Goal: Task Accomplishment & Management: Manage account settings

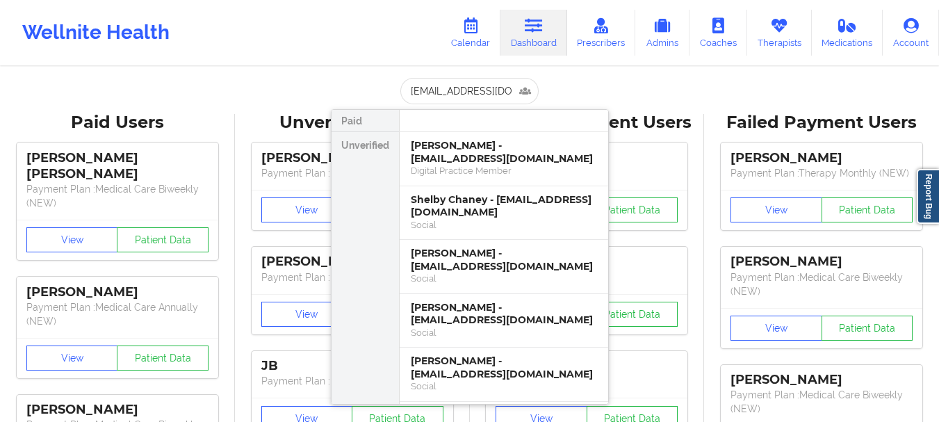
scroll to position [0, 3]
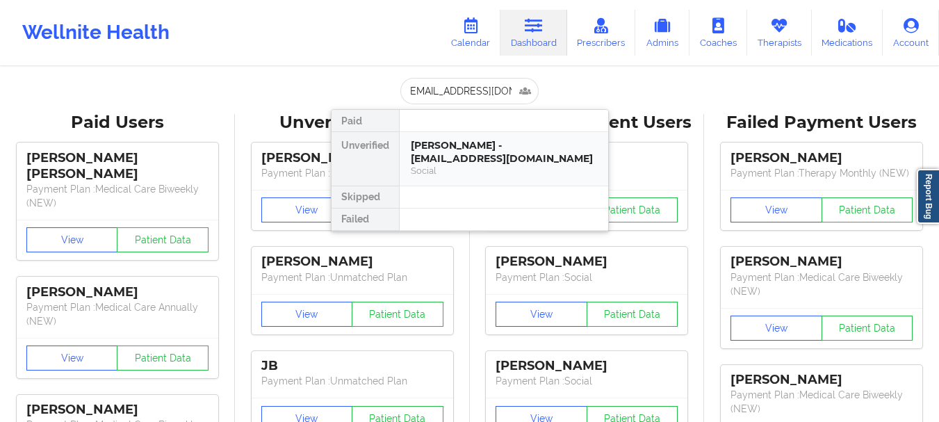
click at [427, 148] on div "[PERSON_NAME] - [EMAIL_ADDRESS][DOMAIN_NAME]" at bounding box center [504, 152] width 186 height 26
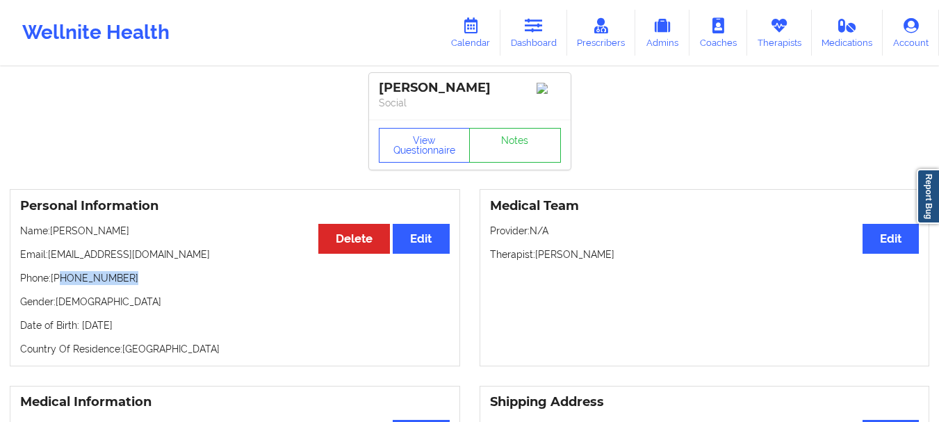
drag, startPoint x: 126, startPoint y: 281, endPoint x: 60, endPoint y: 285, distance: 65.4
click at [60, 285] on p "Phone: [PHONE_NUMBER]" at bounding box center [234, 278] width 429 height 14
copy p "[PHONE_NUMBER]"
click at [548, 26] on link "Dashboard" at bounding box center [533, 33] width 67 height 46
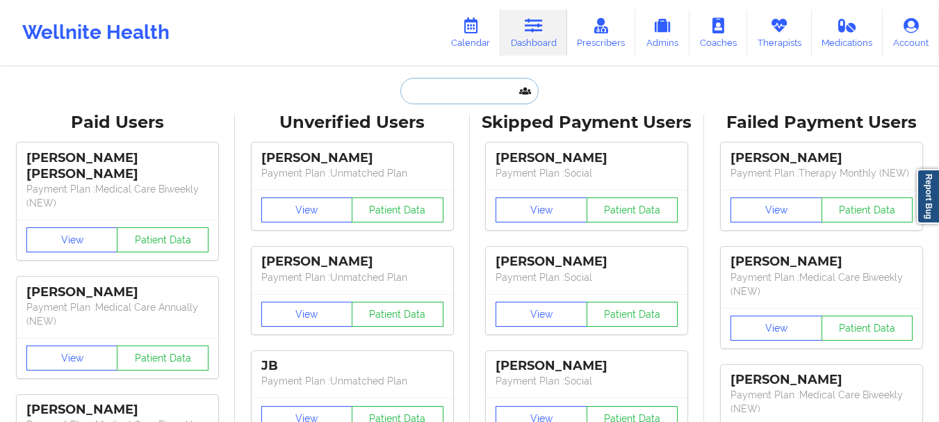
click at [502, 85] on input "text" at bounding box center [469, 91] width 138 height 26
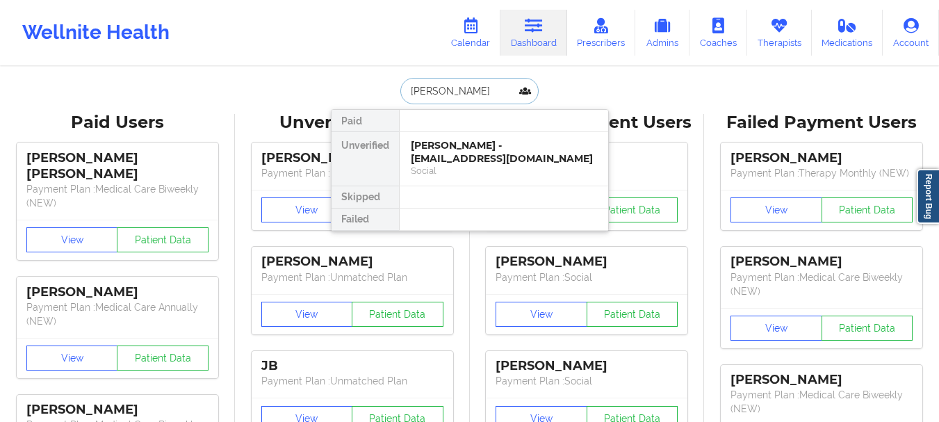
type input "[PERSON_NAME]"
click at [487, 138] on div "[PERSON_NAME] - [EMAIL_ADDRESS][DOMAIN_NAME] Social" at bounding box center [504, 158] width 208 height 53
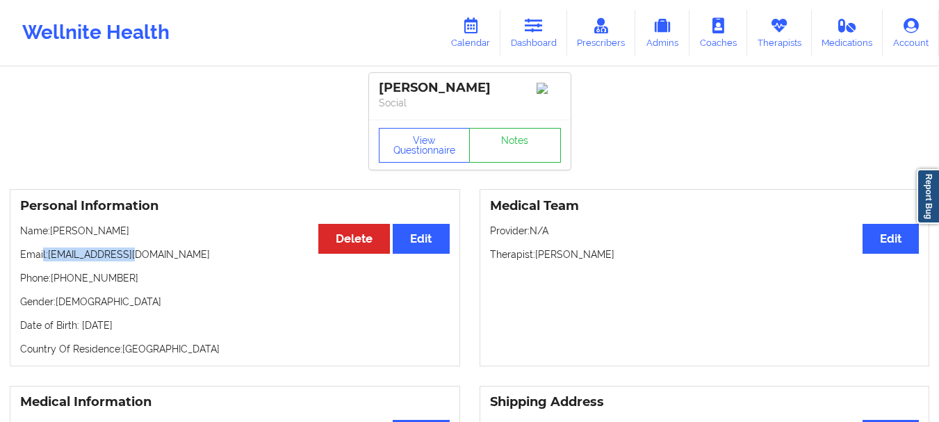
drag, startPoint x: 145, startPoint y: 260, endPoint x: 42, endPoint y: 258, distance: 102.9
click at [42, 258] on p "Email: [EMAIL_ADDRESS][DOMAIN_NAME]" at bounding box center [234, 254] width 429 height 14
click at [527, 51] on link "Dashboard" at bounding box center [533, 33] width 67 height 46
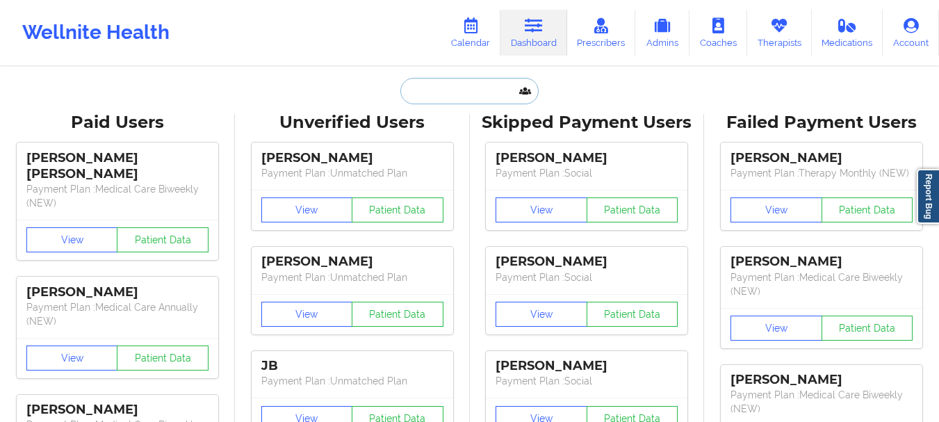
click at [433, 85] on input "text" at bounding box center [469, 91] width 138 height 26
paste input "[EMAIL_ADDRESS][DOMAIN_NAME]"
type input "[EMAIL_ADDRESS][DOMAIN_NAME]"
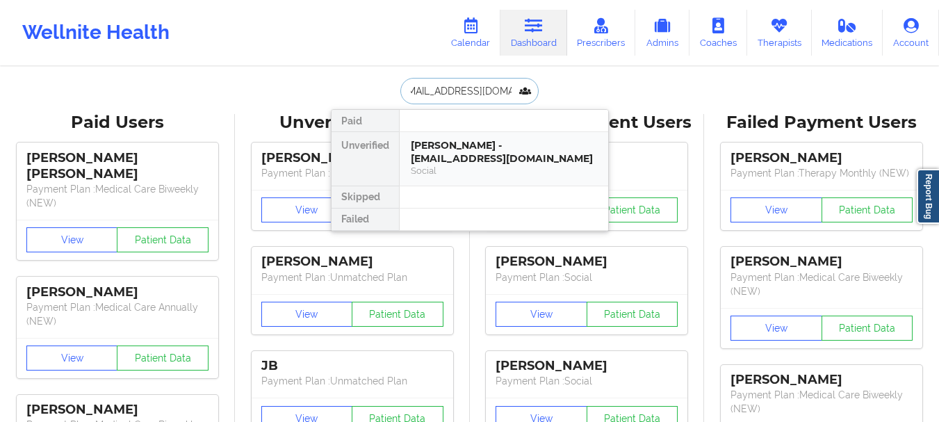
click at [433, 167] on div "Social" at bounding box center [504, 171] width 186 height 12
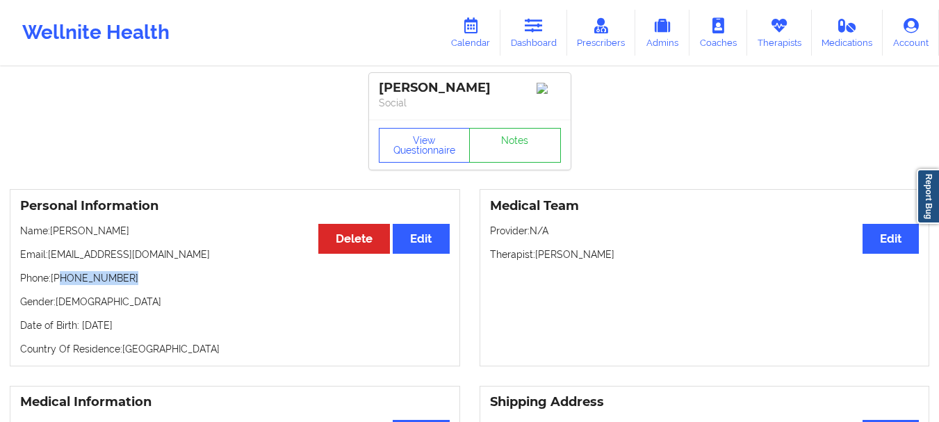
drag, startPoint x: 129, startPoint y: 283, endPoint x: 62, endPoint y: 283, distance: 67.4
click at [62, 283] on p "Phone: [PHONE_NUMBER]" at bounding box center [234, 278] width 429 height 14
copy p "[PHONE_NUMBER]"
click at [531, 51] on link "Dashboard" at bounding box center [533, 33] width 67 height 46
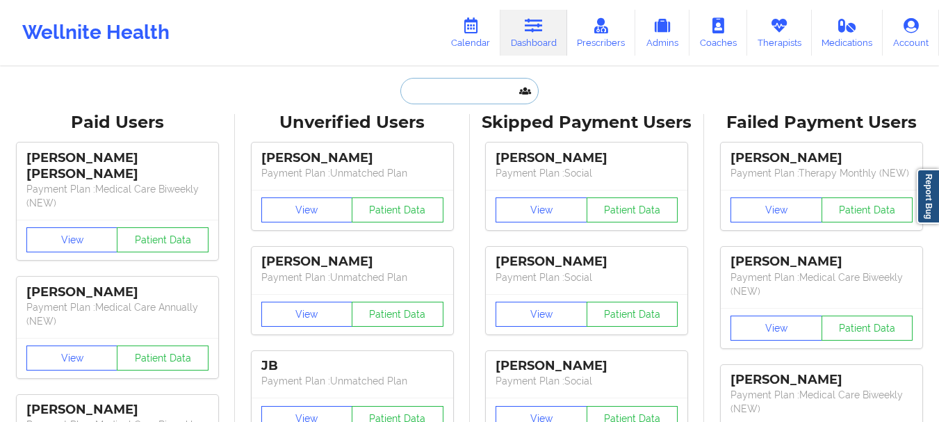
click at [457, 103] on input "text" at bounding box center [469, 91] width 138 height 26
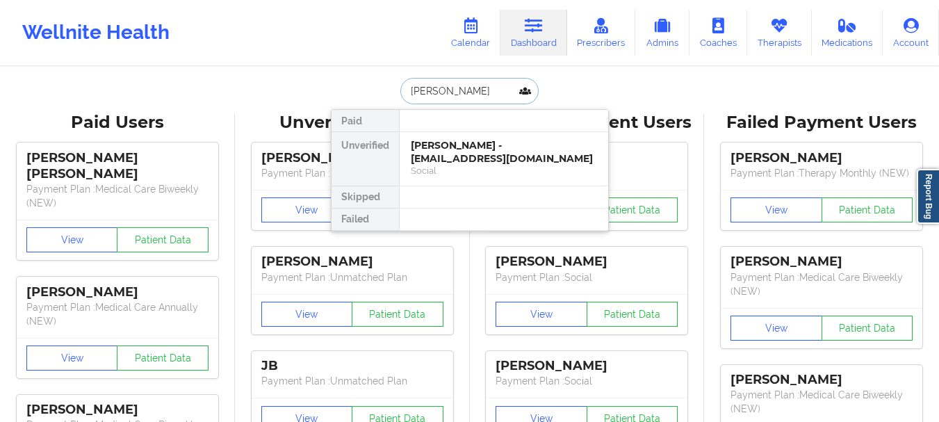
type input "[PERSON_NAME]"
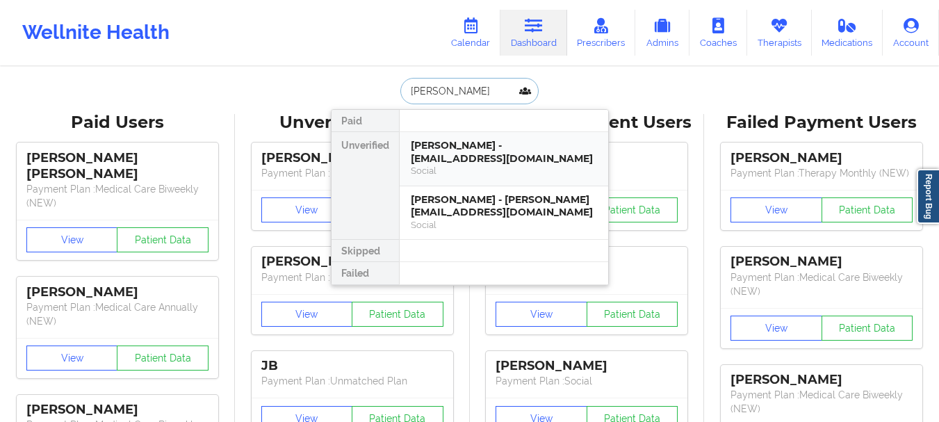
click at [487, 154] on div "[PERSON_NAME] - [EMAIL_ADDRESS][DOMAIN_NAME]" at bounding box center [504, 152] width 186 height 26
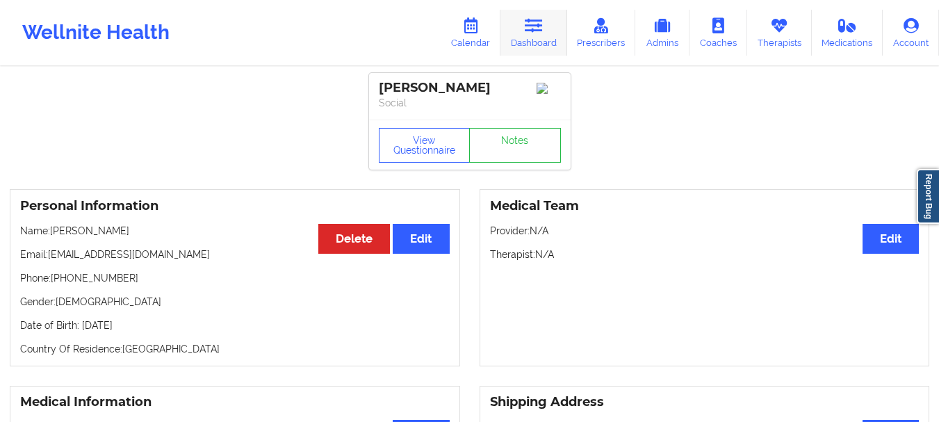
click at [524, 33] on link "Dashboard" at bounding box center [533, 33] width 67 height 46
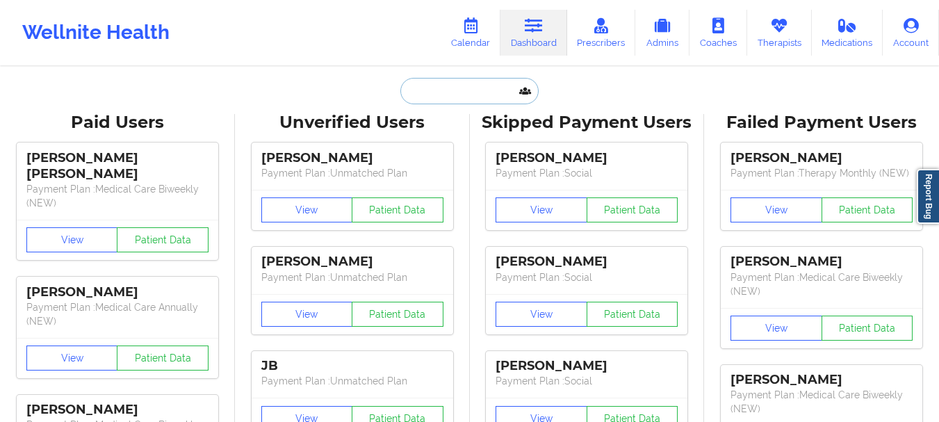
click at [461, 90] on input "text" at bounding box center [469, 91] width 138 height 26
type input "K"
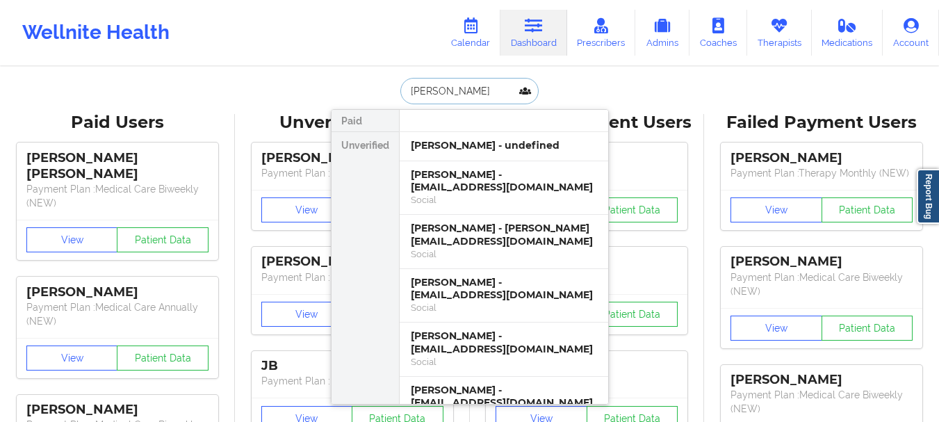
type input "[PERSON_NAME]"
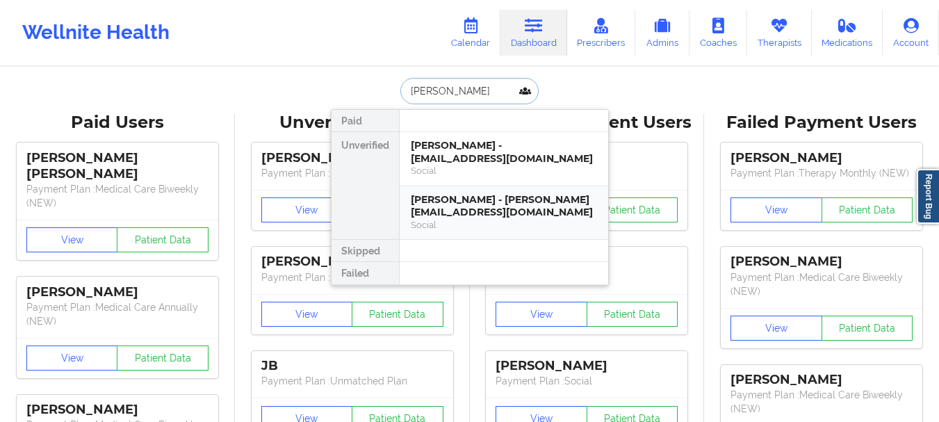
click at [456, 219] on div "Social" at bounding box center [504, 225] width 186 height 12
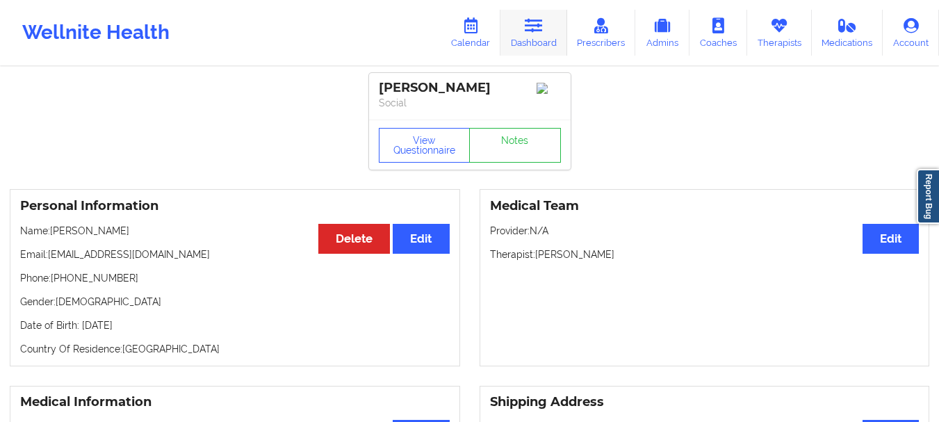
click at [532, 34] on link "Dashboard" at bounding box center [533, 33] width 67 height 46
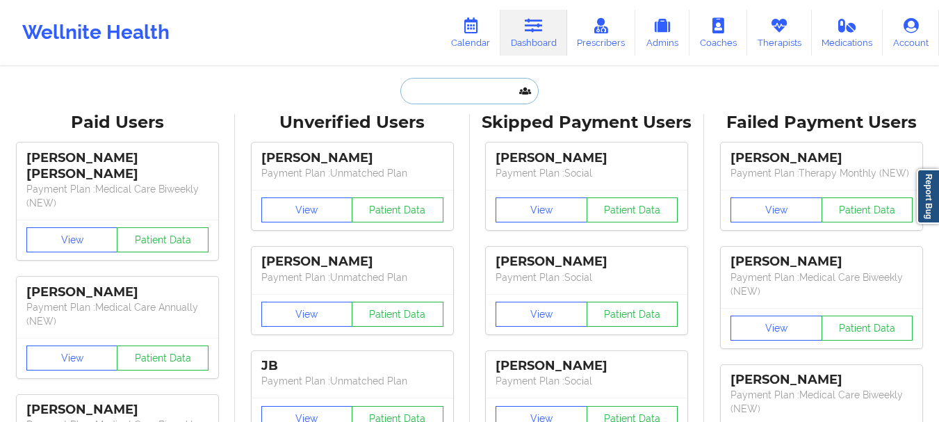
click at [429, 86] on input "text" at bounding box center [469, 91] width 138 height 26
paste input "[EMAIL_ADDRESS][DOMAIN_NAME]>"
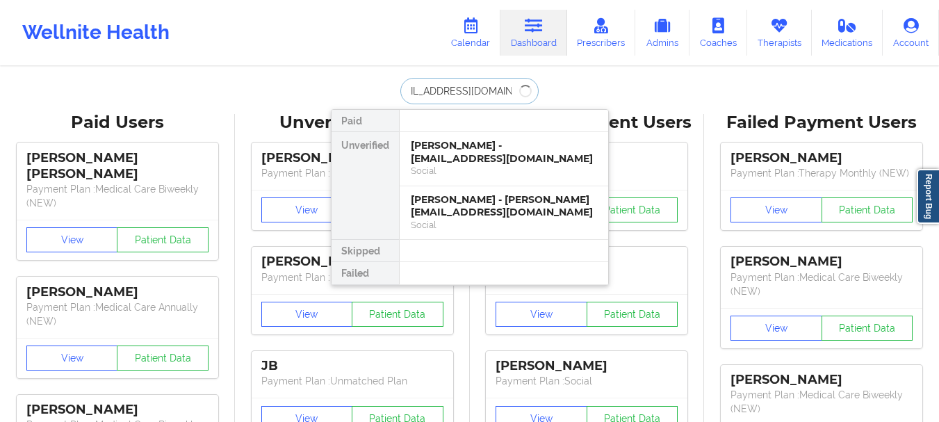
scroll to position [0, 19]
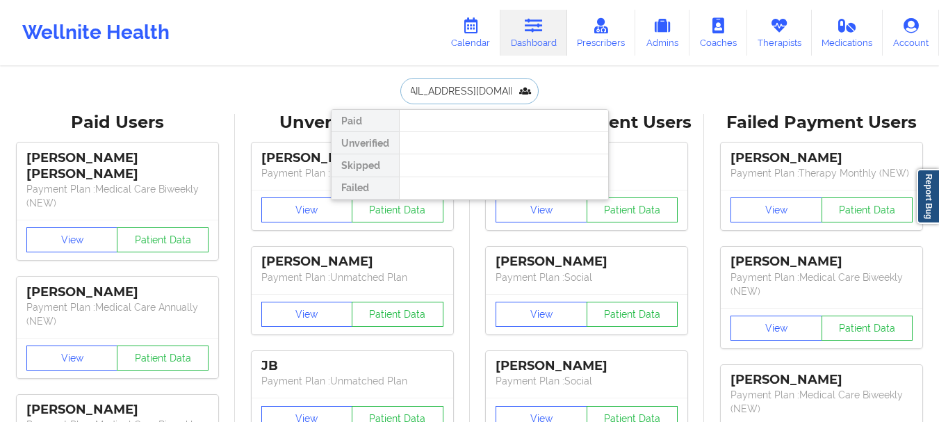
type input "[EMAIL_ADDRESS][DOMAIN_NAME]"
click at [470, 93] on input "[EMAIL_ADDRESS][DOMAIN_NAME]" at bounding box center [469, 91] width 138 height 26
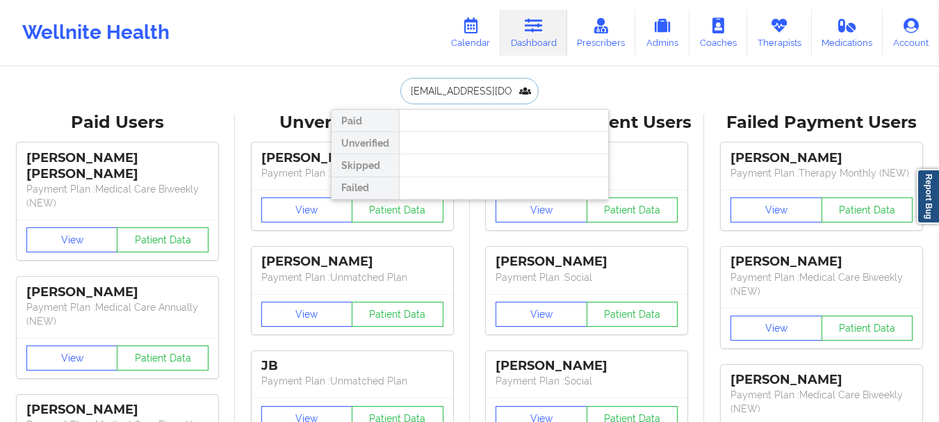
click at [470, 93] on input "[EMAIL_ADDRESS][DOMAIN_NAME]" at bounding box center [469, 91] width 138 height 26
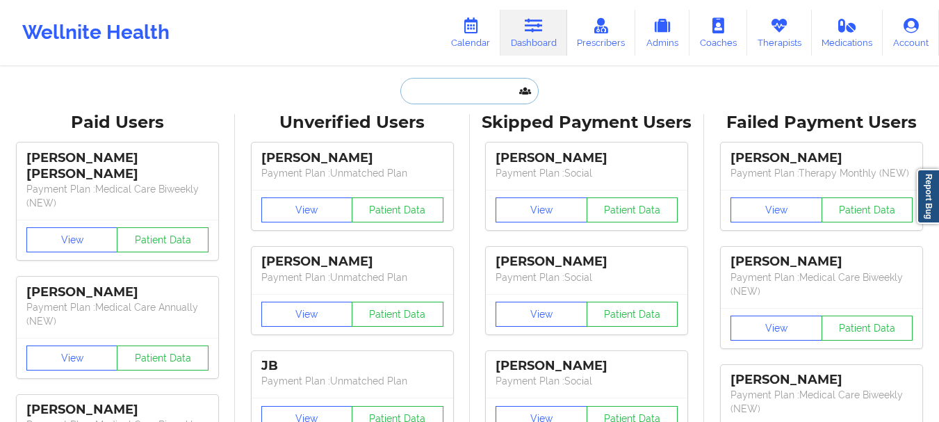
paste input "[EMAIL_ADDRESS][DOMAIN_NAME]"
click at [500, 271] on p "Payment Plan : Social" at bounding box center [586, 277] width 182 height 14
click at [453, 90] on input "[EMAIL_ADDRESS][DOMAIN_NAME]" at bounding box center [469, 91] width 138 height 26
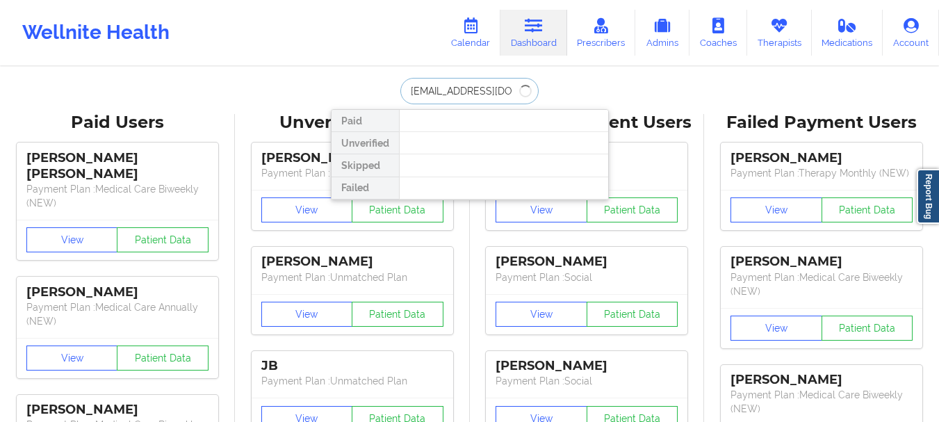
click at [453, 89] on input "[EMAIL_ADDRESS][DOMAIN_NAME]" at bounding box center [469, 91] width 138 height 26
click at [453, 90] on input "[EMAIL_ADDRESS][DOMAIN_NAME]" at bounding box center [469, 91] width 138 height 26
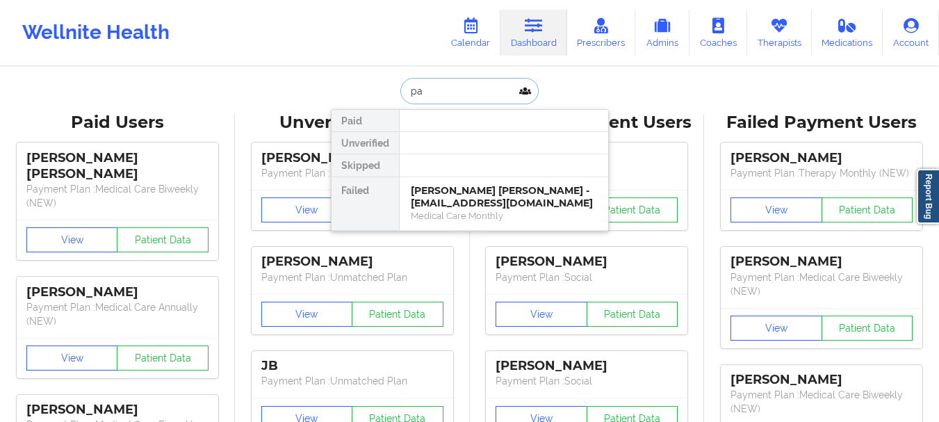
type input "p"
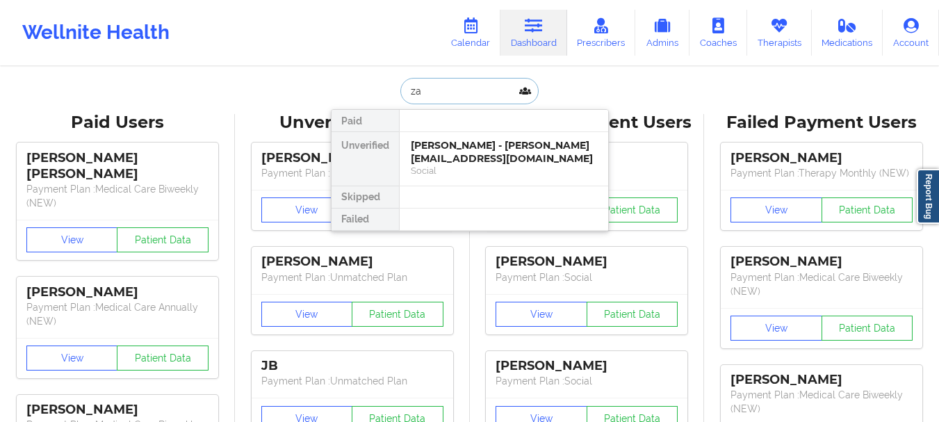
type input "z"
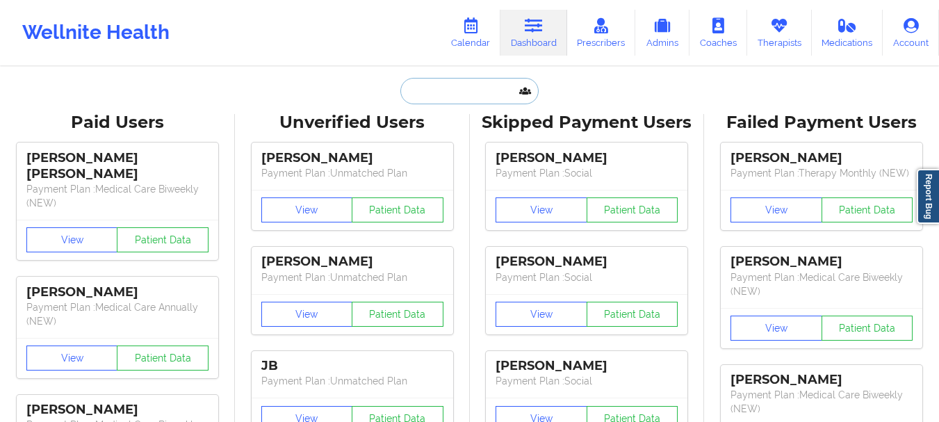
click at [479, 91] on input "text" at bounding box center [469, 91] width 138 height 26
paste input "[EMAIL_ADDRESS][DOMAIN_NAME]"
type input "[EMAIL_ADDRESS][DOMAIN_NAME]"
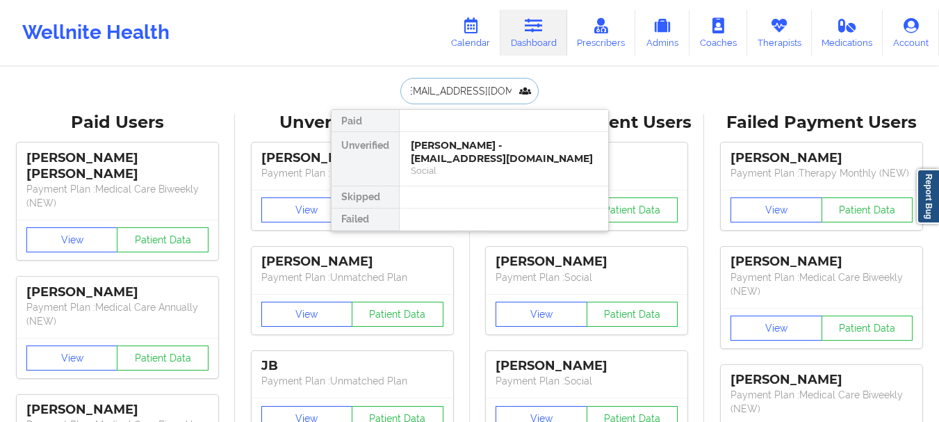
click at [491, 151] on div "[PERSON_NAME] - [EMAIL_ADDRESS][DOMAIN_NAME]" at bounding box center [504, 152] width 186 height 26
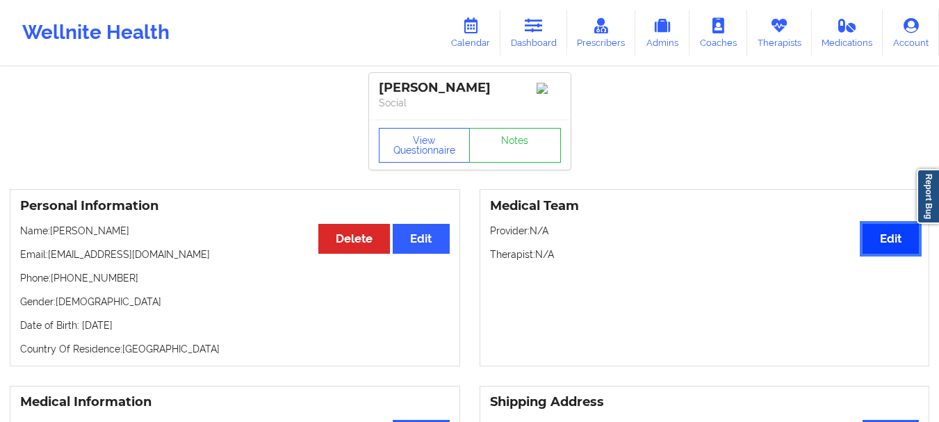
click at [873, 242] on button "Edit" at bounding box center [890, 239] width 56 height 30
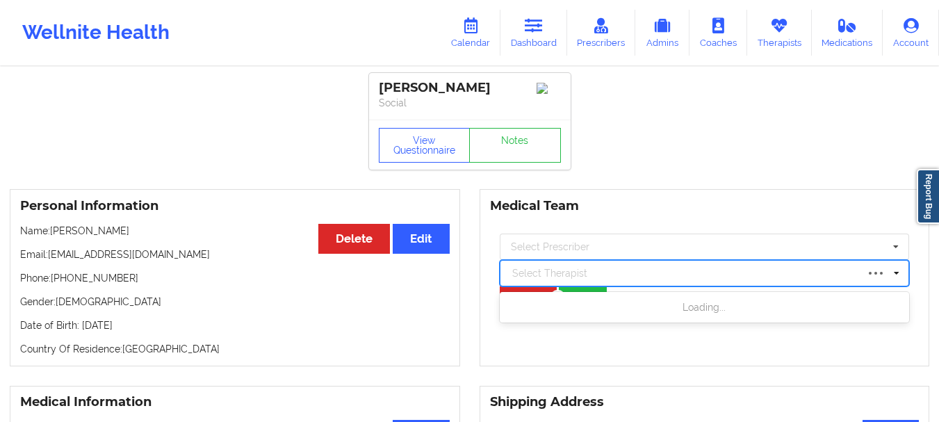
click at [537, 271] on div at bounding box center [684, 273] width 345 height 17
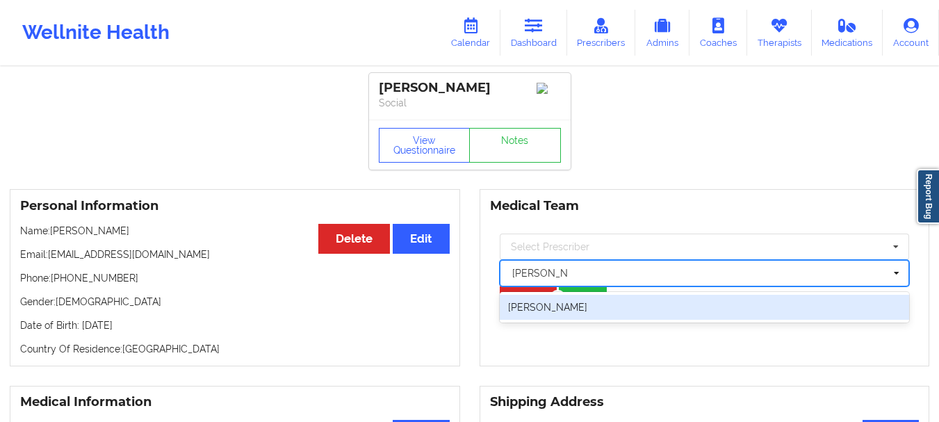
click at [545, 304] on div "[PERSON_NAME]" at bounding box center [705, 307] width 410 height 25
type input "[PERSON_NAME] turn"
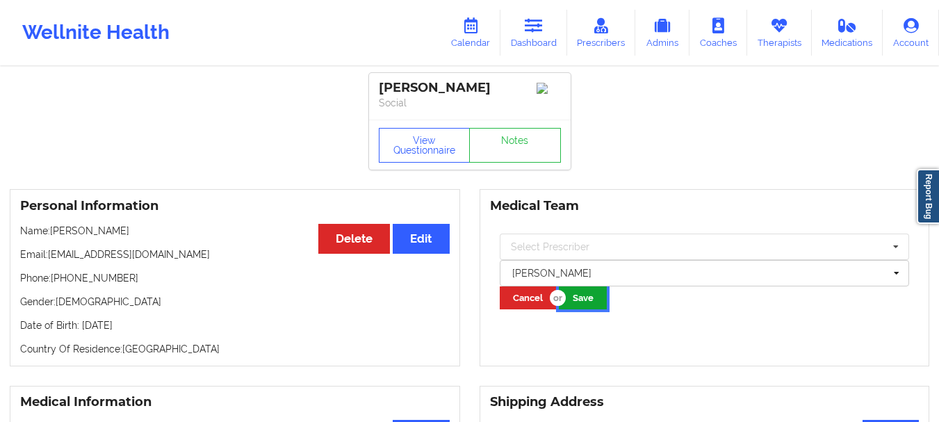
click at [586, 302] on button "Save" at bounding box center [583, 297] width 48 height 23
click at [540, 36] on link "Dashboard" at bounding box center [533, 33] width 67 height 46
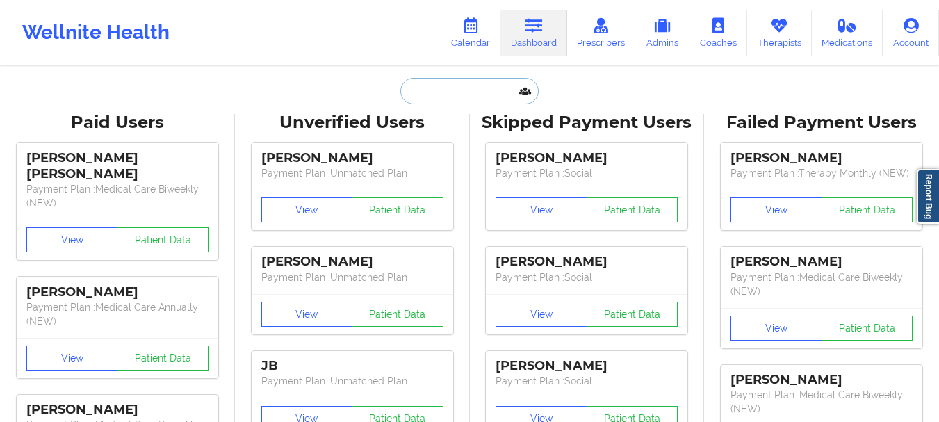
click at [467, 91] on input "text" at bounding box center [469, 91] width 138 height 26
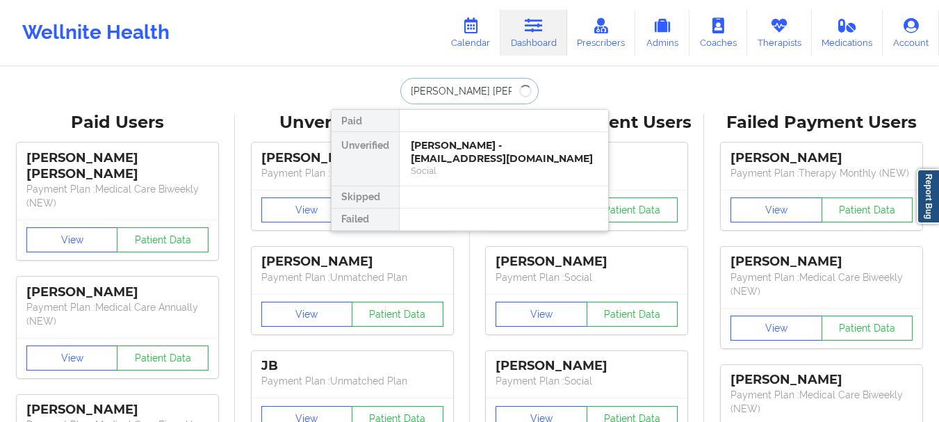
type input "[PERSON_NAME]"
click at [457, 144] on div "[PERSON_NAME] - [EMAIL_ADDRESS][DOMAIN_NAME]" at bounding box center [504, 152] width 186 height 26
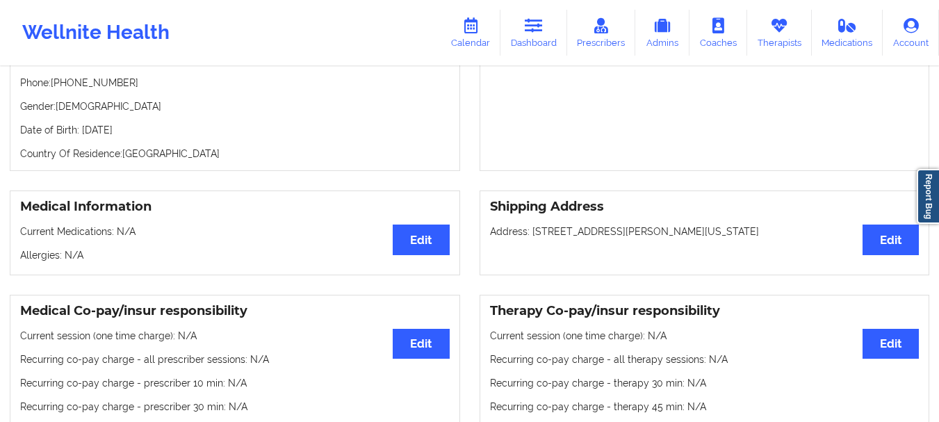
scroll to position [189, 0]
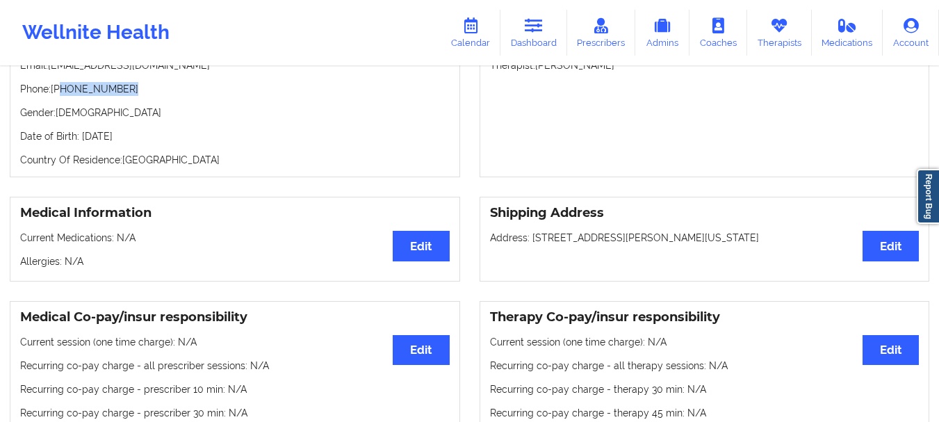
drag, startPoint x: 125, startPoint y: 92, endPoint x: 60, endPoint y: 99, distance: 65.1
click at [60, 96] on p "Phone: [PHONE_NUMBER]" at bounding box center [234, 89] width 429 height 14
copy p "[PHONE_NUMBER]"
click at [547, 46] on link "Dashboard" at bounding box center [533, 33] width 67 height 46
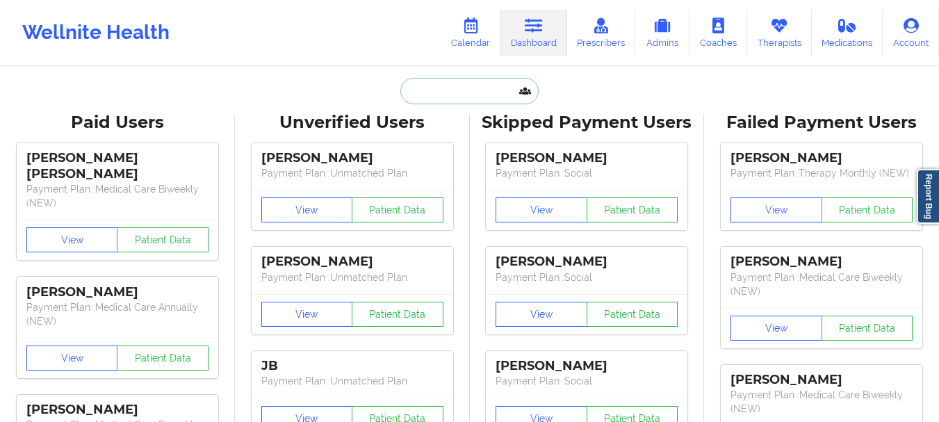
click at [459, 92] on input "text" at bounding box center [469, 91] width 138 height 26
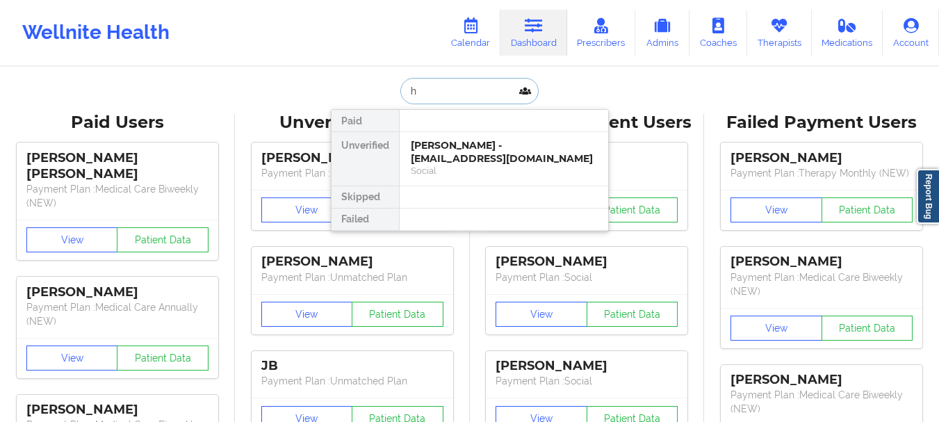
type input "h"
type input "C"
click at [450, 101] on input "[PERSON_NAME]" at bounding box center [469, 91] width 138 height 26
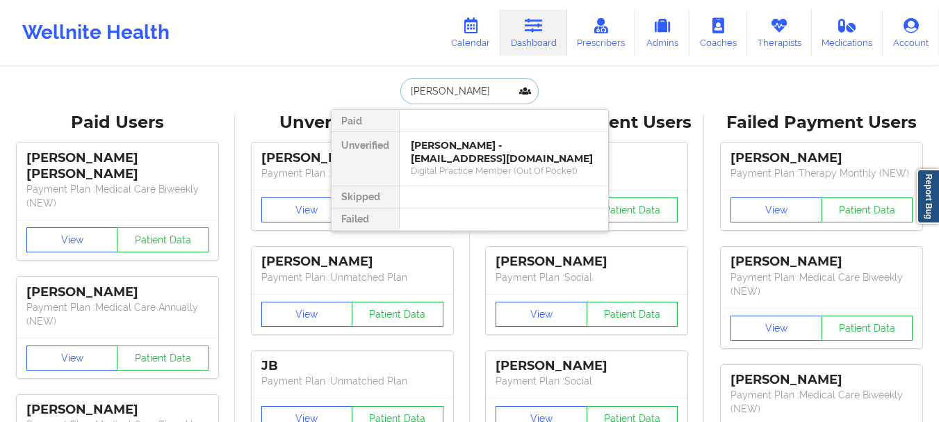
click at [450, 101] on input "[PERSON_NAME]" at bounding box center [469, 91] width 138 height 26
type input "[PERSON_NAME]"
click at [461, 158] on div "[PERSON_NAME] - [EMAIL_ADDRESS][DOMAIN_NAME]" at bounding box center [504, 152] width 186 height 26
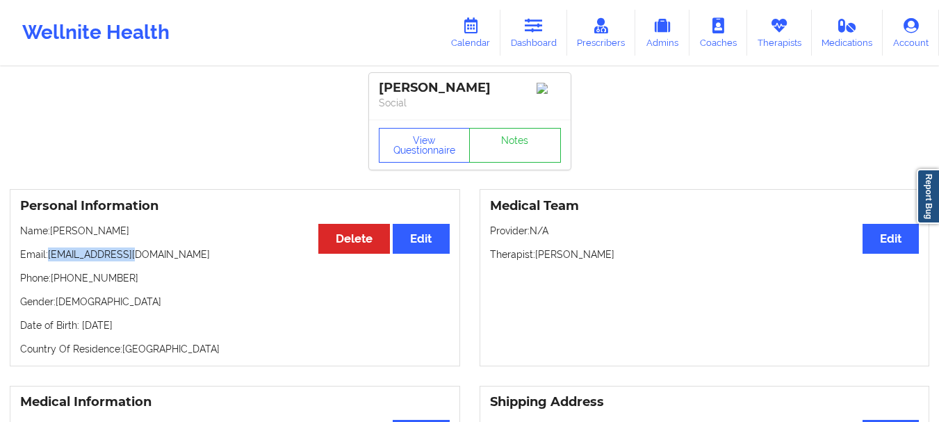
drag, startPoint x: 138, startPoint y: 258, endPoint x: 51, endPoint y: 263, distance: 87.0
click at [51, 261] on p "Email: [EMAIL_ADDRESS][DOMAIN_NAME]" at bounding box center [234, 254] width 429 height 14
copy p "[EMAIL_ADDRESS][DOMAIN_NAME]"
click at [527, 148] on link "Notes" at bounding box center [515, 145] width 92 height 35
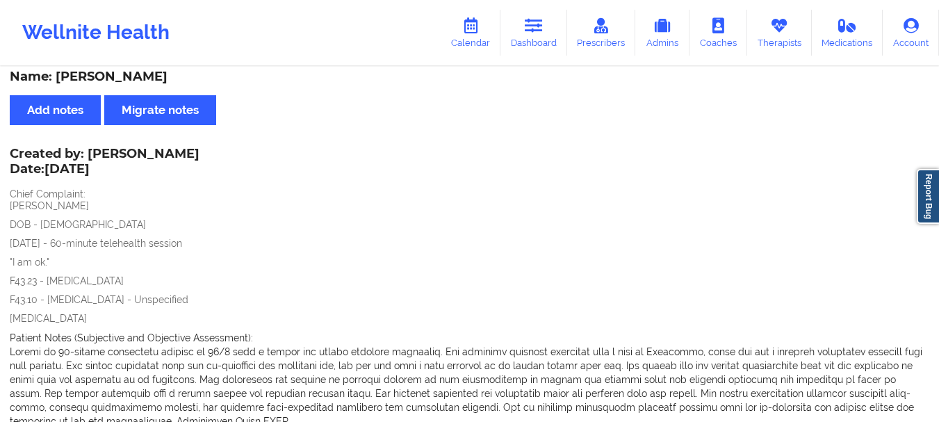
scroll to position [2, 0]
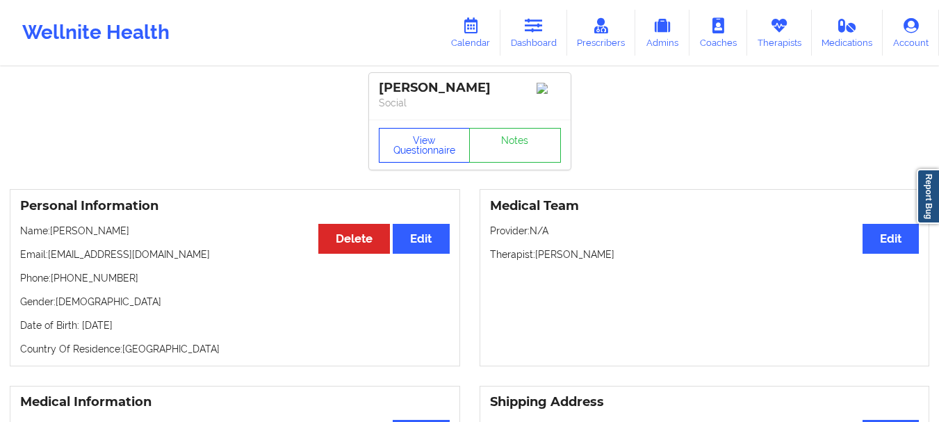
click at [417, 147] on button "View Questionnaire" at bounding box center [425, 145] width 92 height 35
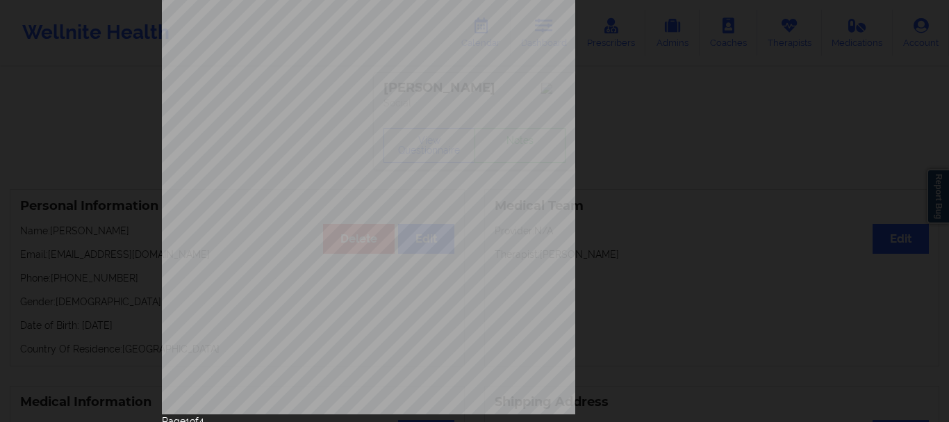
scroll to position [241, 0]
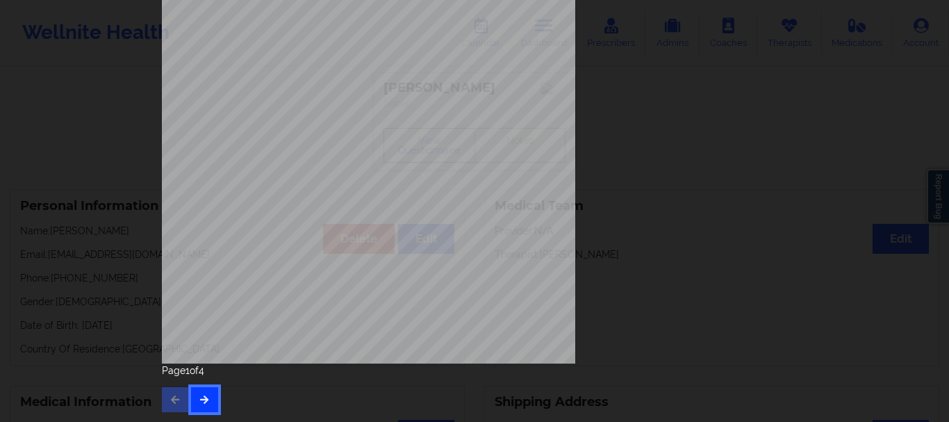
click at [199, 393] on button "button" at bounding box center [204, 399] width 27 height 25
click at [200, 399] on icon "button" at bounding box center [205, 399] width 12 height 8
click at [201, 403] on icon "button" at bounding box center [205, 399] width 12 height 8
click at [200, 396] on div "Page 4 of 4" at bounding box center [474, 387] width 625 height 49
click at [179, 395] on button "button" at bounding box center [175, 399] width 27 height 25
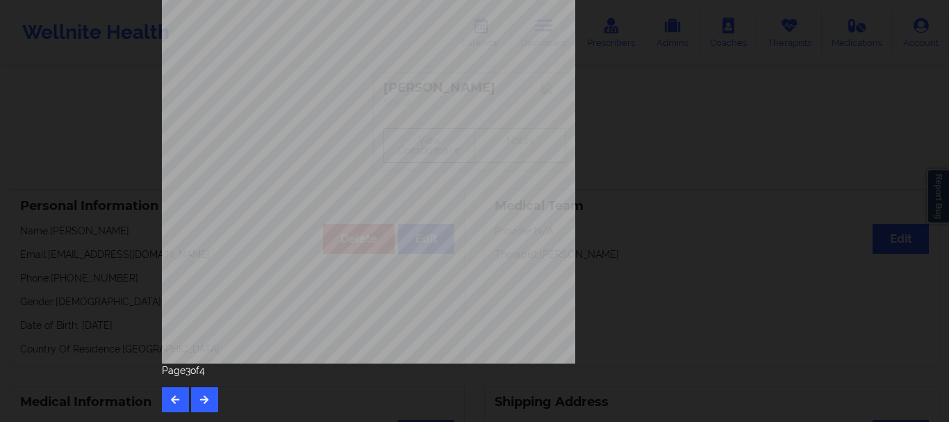
drag, startPoint x: 941, startPoint y: 245, endPoint x: 948, endPoint y: 8, distance: 237.0
click at [938, 8] on div "Have you ever suf fered from seizures or have you been treated with anti-seizur…" at bounding box center [474, 211] width 949 height 422
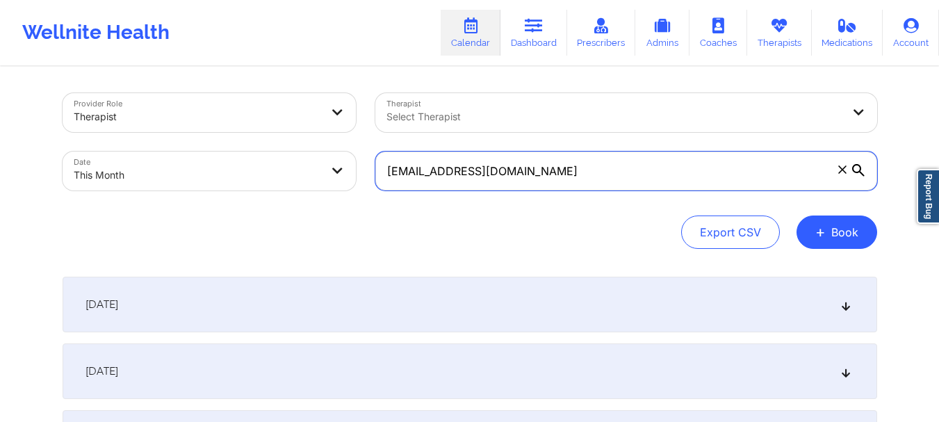
click at [478, 190] on input "sand9512@gmail.com" at bounding box center [626, 170] width 502 height 39
paste input "[EMAIL_ADDRESS][DOMAIN_NAME]"
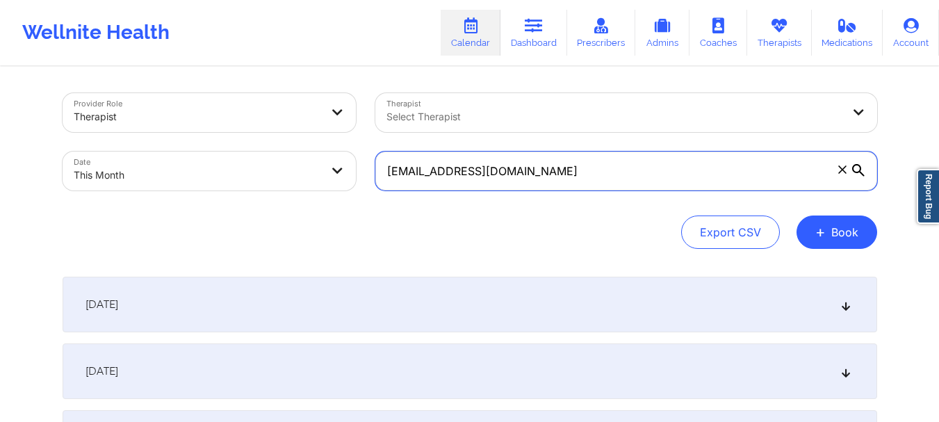
type input "[EMAIL_ADDRESS][DOMAIN_NAME]"
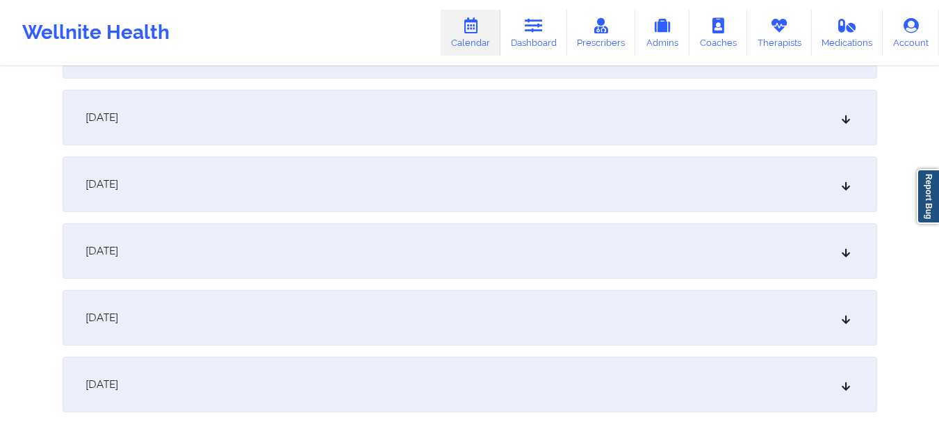
scroll to position [591, 0]
click at [845, 254] on div "October 9, 2025" at bounding box center [470, 248] width 814 height 56
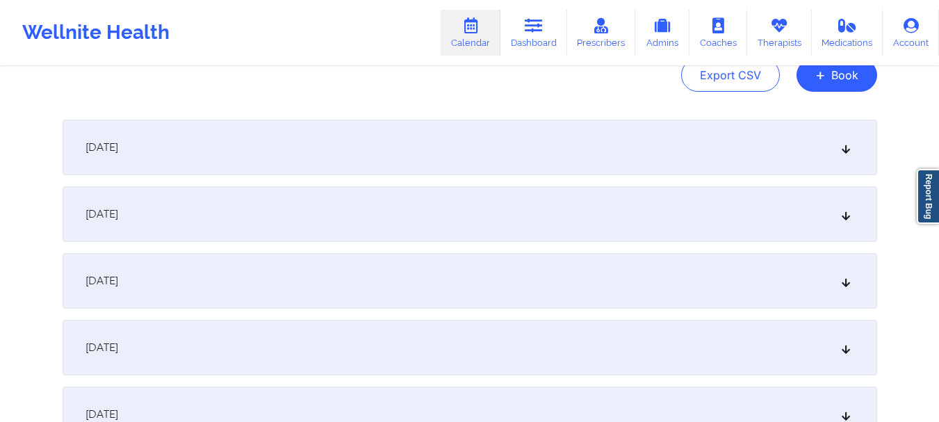
scroll to position [0, 0]
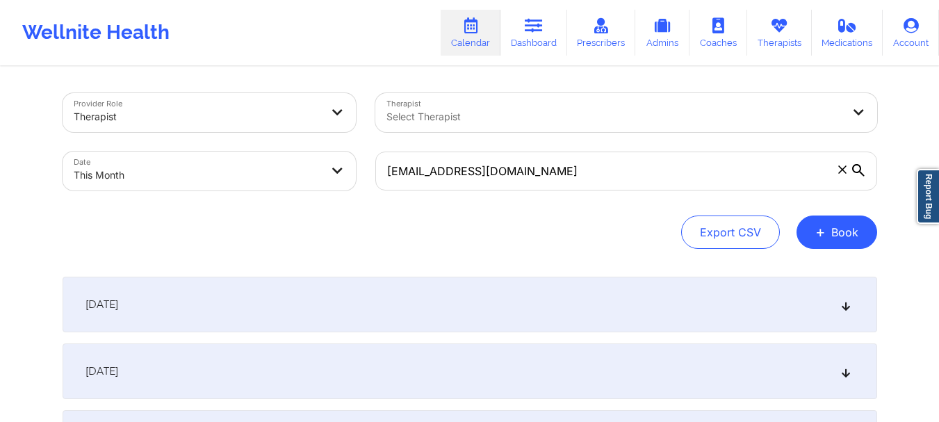
click at [845, 172] on icon at bounding box center [842, 169] width 8 height 8
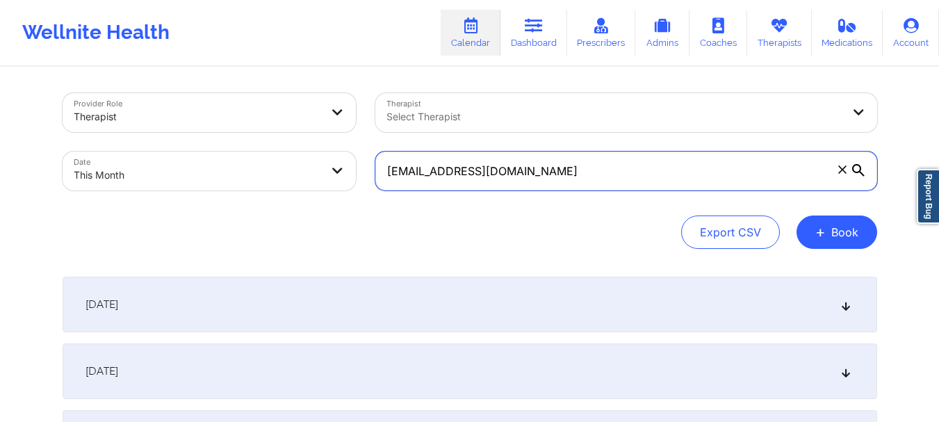
click at [845, 172] on input "[EMAIL_ADDRESS][DOMAIN_NAME]" at bounding box center [626, 170] width 502 height 39
paste input "[EMAIL_ADDRESS][DOMAIN_NAME]"
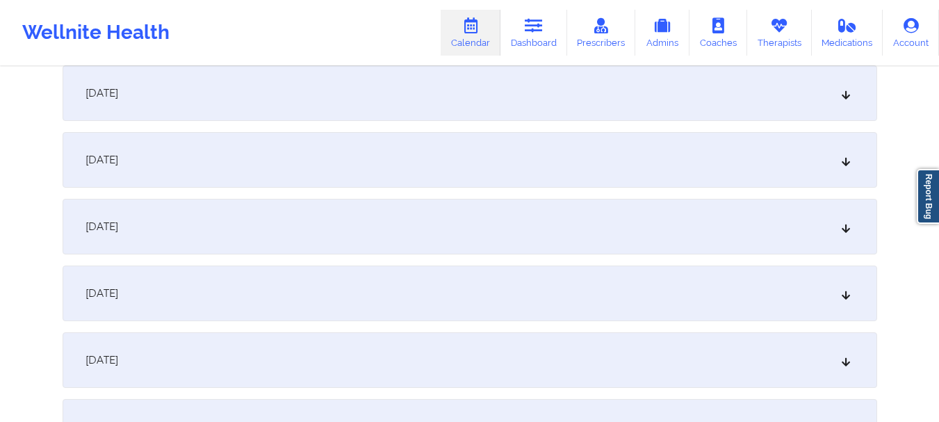
scroll to position [377, 0]
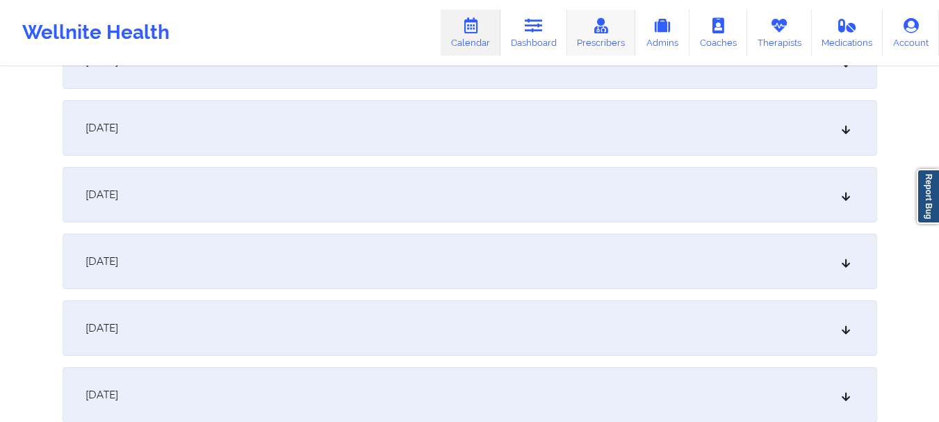
type input "[EMAIL_ADDRESS][DOMAIN_NAME]"
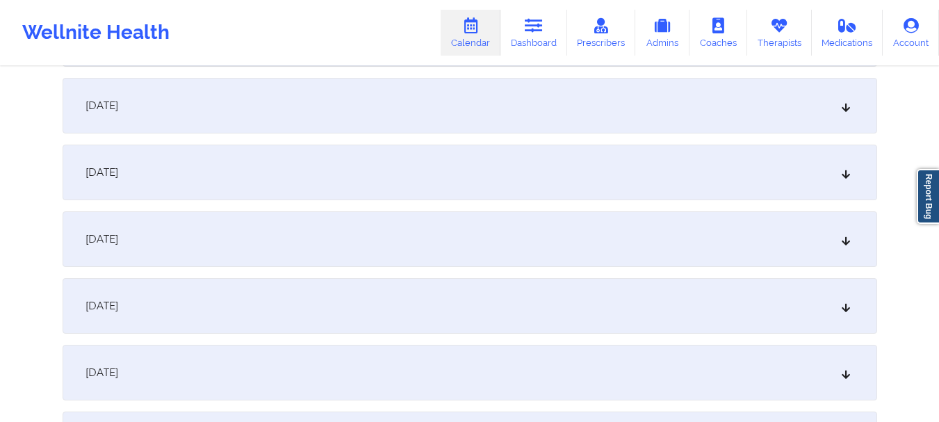
scroll to position [608, 0]
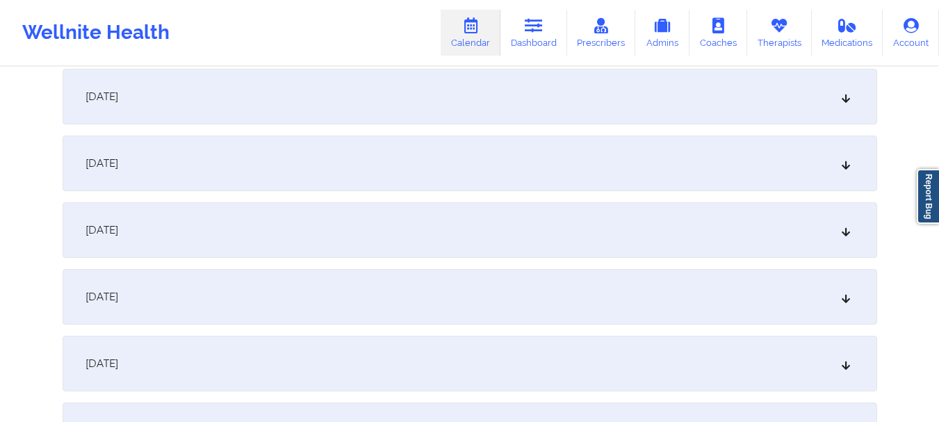
click at [850, 167] on icon at bounding box center [845, 163] width 12 height 10
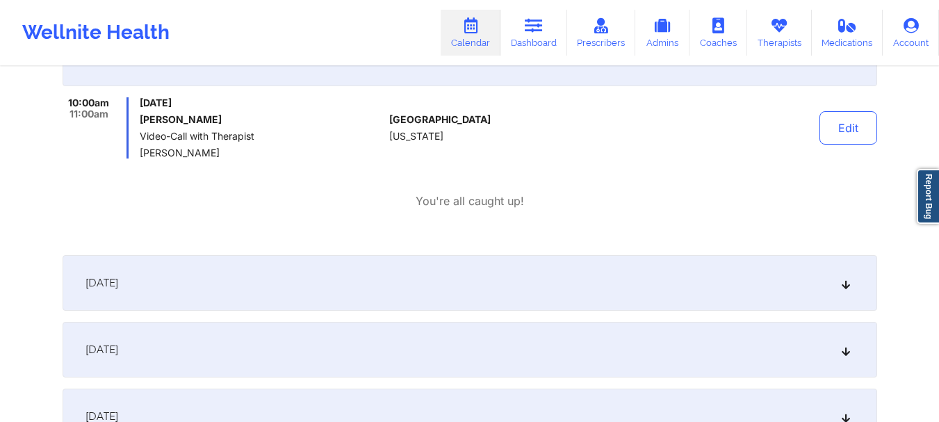
scroll to position [804, 0]
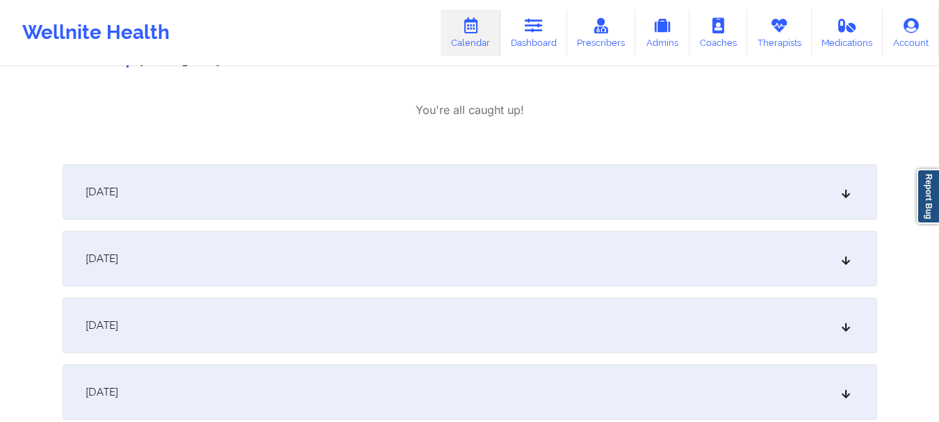
click at [849, 261] on icon at bounding box center [845, 259] width 12 height 10
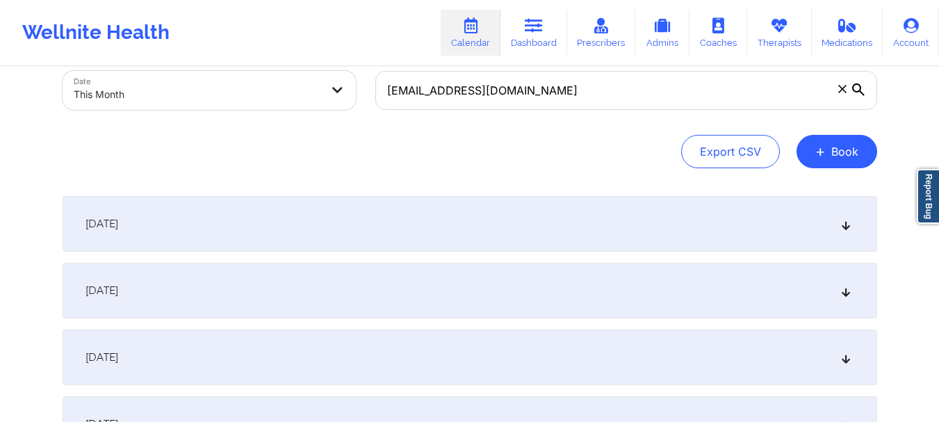
scroll to position [0, 0]
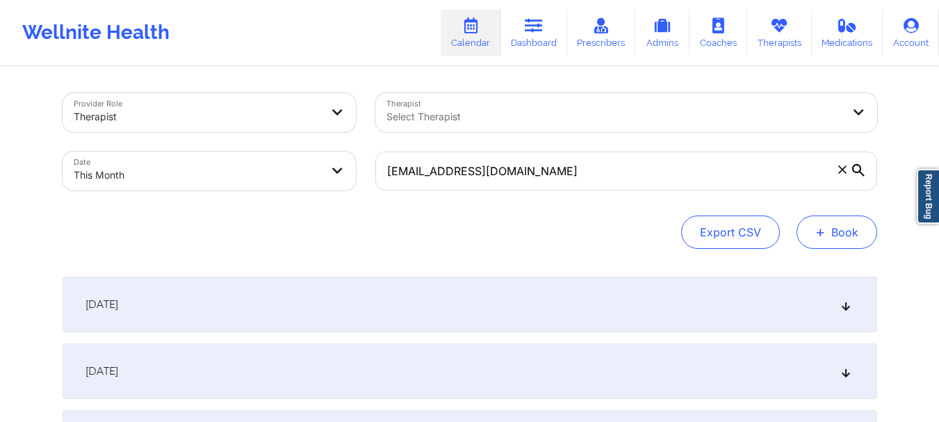
click at [830, 234] on button "+ Book" at bounding box center [836, 231] width 81 height 33
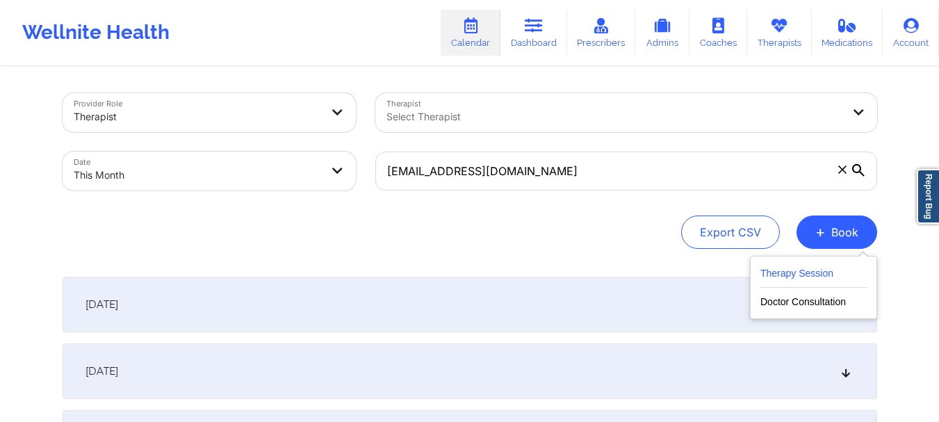
click at [784, 271] on button "Therapy Session" at bounding box center [813, 276] width 106 height 23
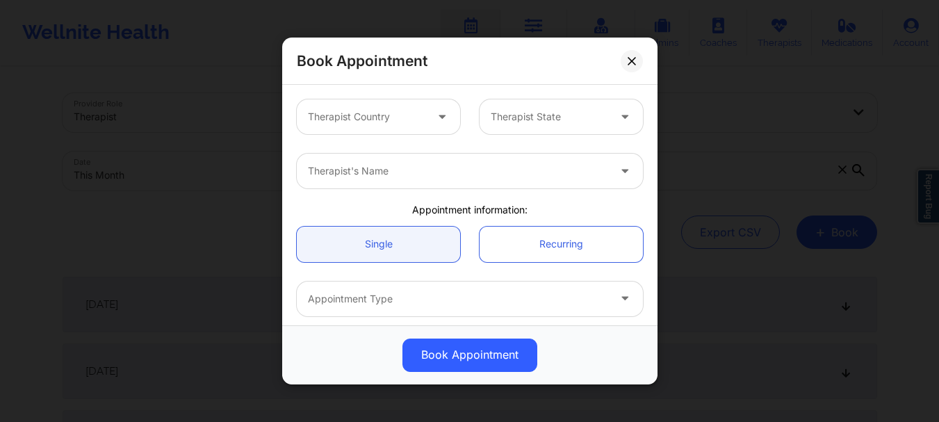
click at [358, 121] on div at bounding box center [366, 116] width 117 height 17
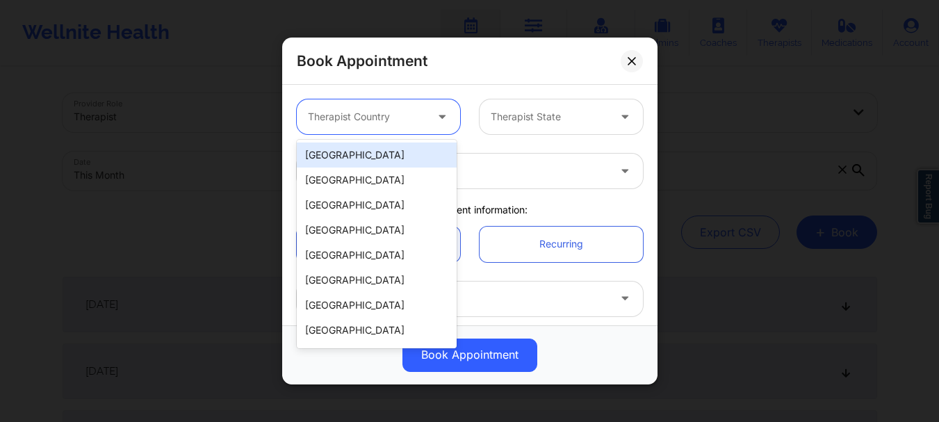
click at [356, 151] on div "[GEOGRAPHIC_DATA]" at bounding box center [377, 154] width 160 height 25
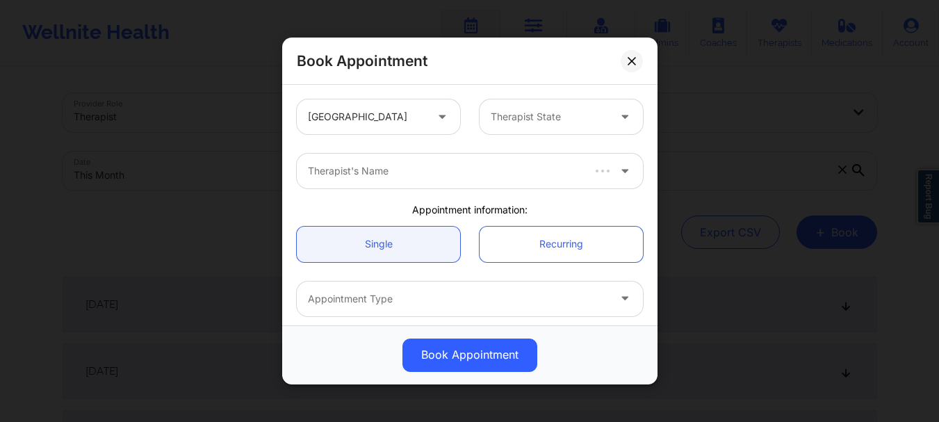
click at [470, 123] on div "Therapist State" at bounding box center [561, 116] width 183 height 35
click at [493, 117] on div at bounding box center [549, 116] width 117 height 17
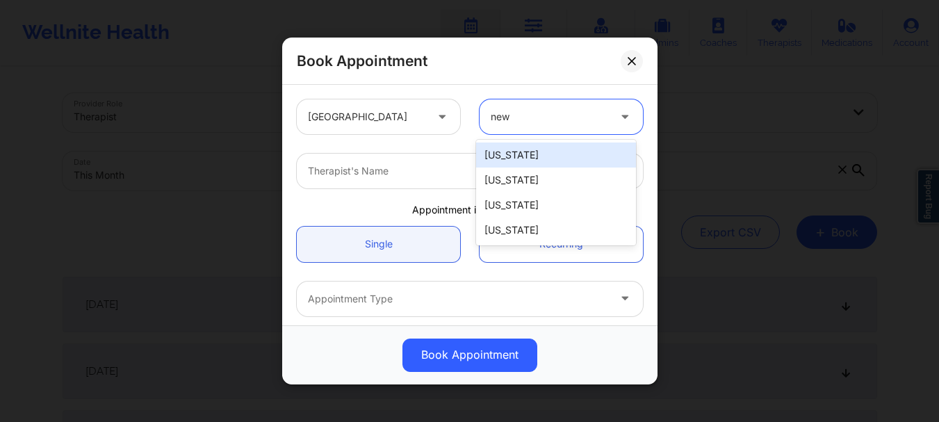
type input "new"
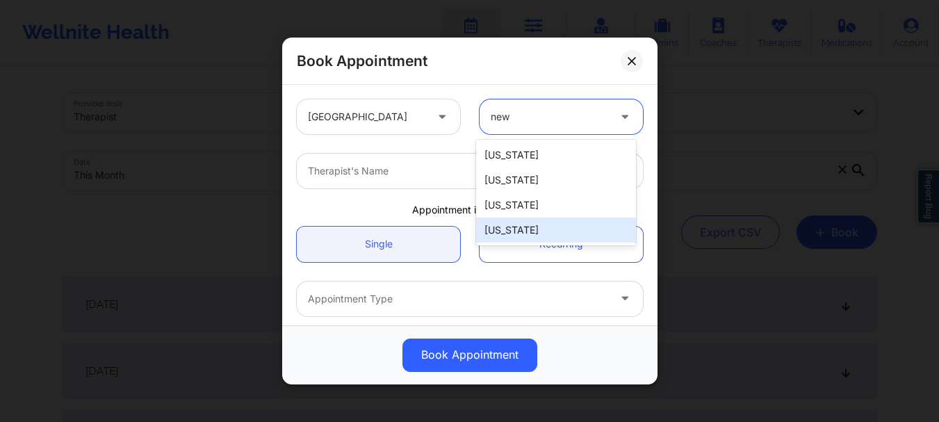
click at [509, 222] on div "[US_STATE]" at bounding box center [556, 229] width 160 height 25
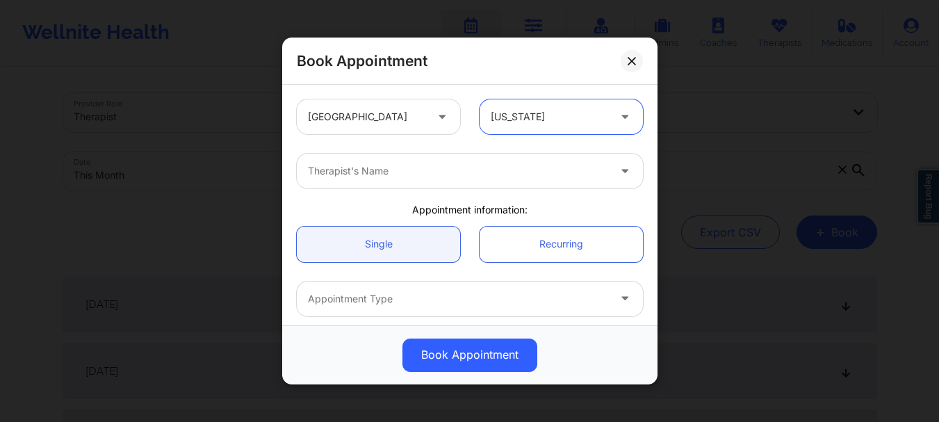
click at [332, 169] on div at bounding box center [458, 171] width 300 height 17
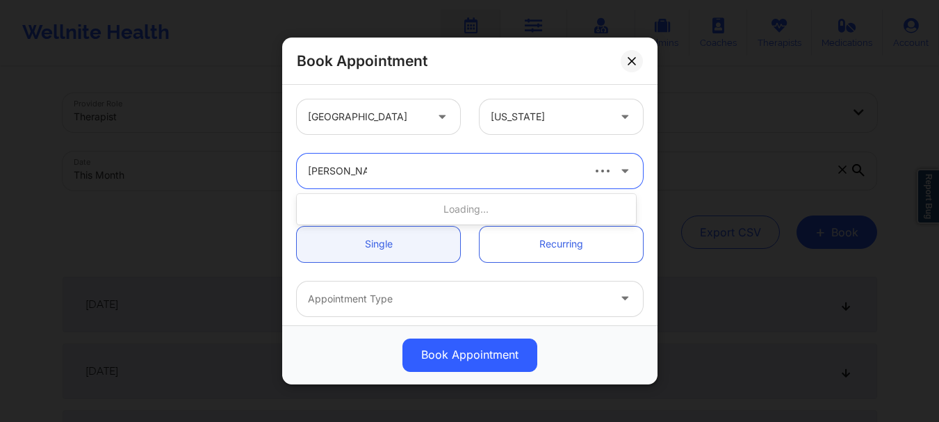
type input "stanley pearl"
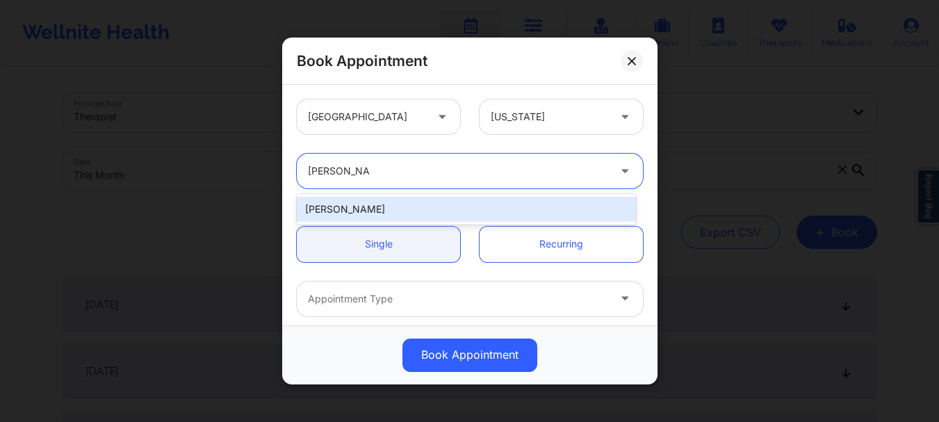
click at [357, 207] on div "[PERSON_NAME]" at bounding box center [466, 209] width 339 height 25
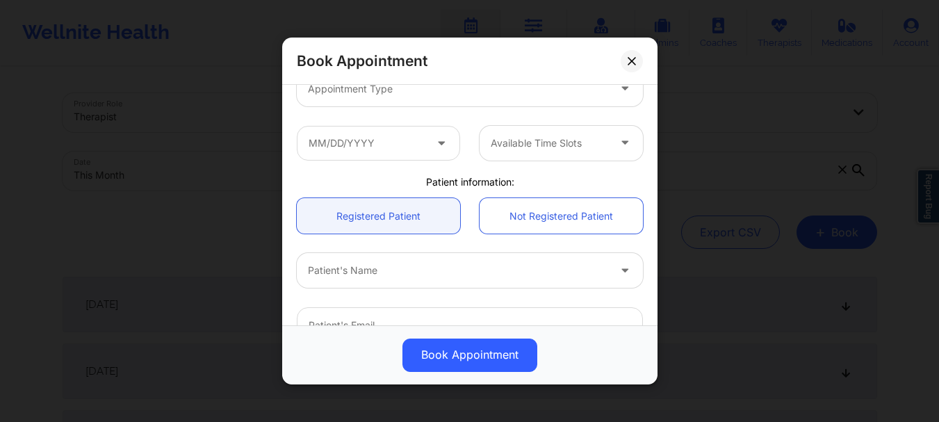
scroll to position [213, 0]
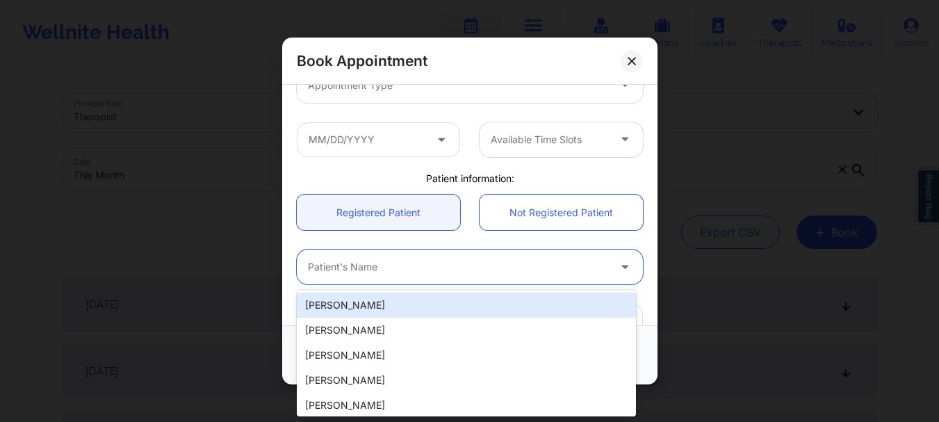
click at [373, 279] on div "Patient's Name" at bounding box center [453, 266] width 313 height 35
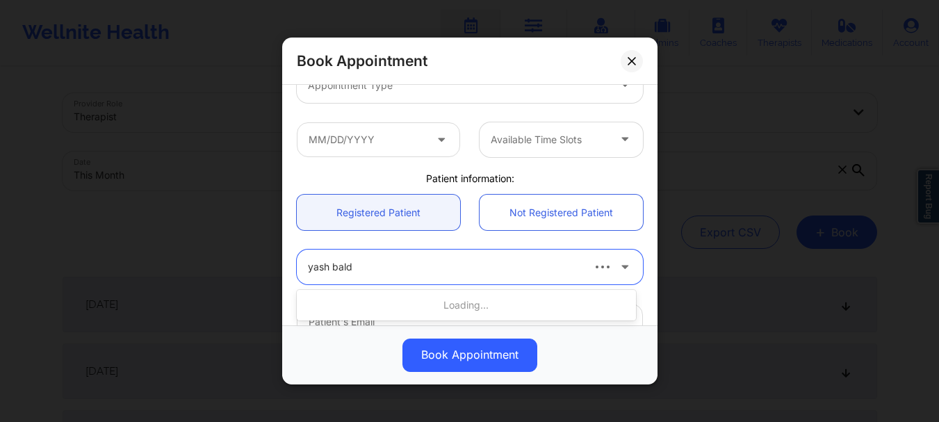
type input "yash balda"
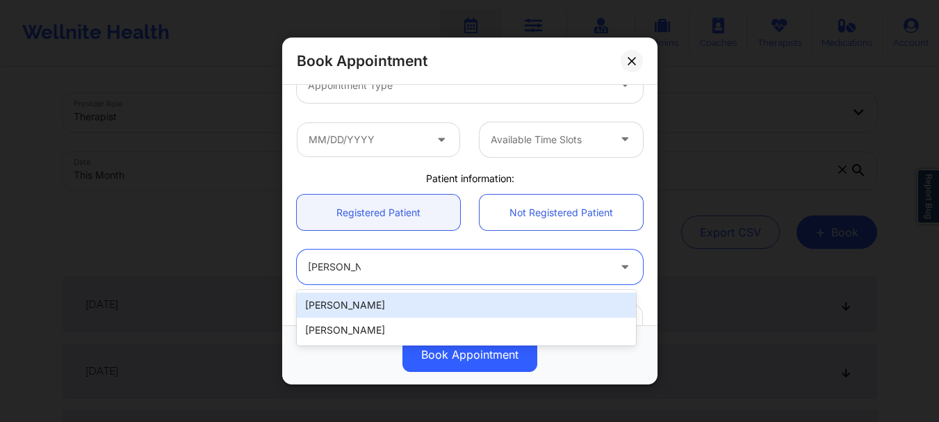
click at [359, 304] on div "[PERSON_NAME]" at bounding box center [466, 305] width 339 height 25
type input "[EMAIL_ADDRESS][DOMAIN_NAME]"
type input "[PHONE_NUMBER]"
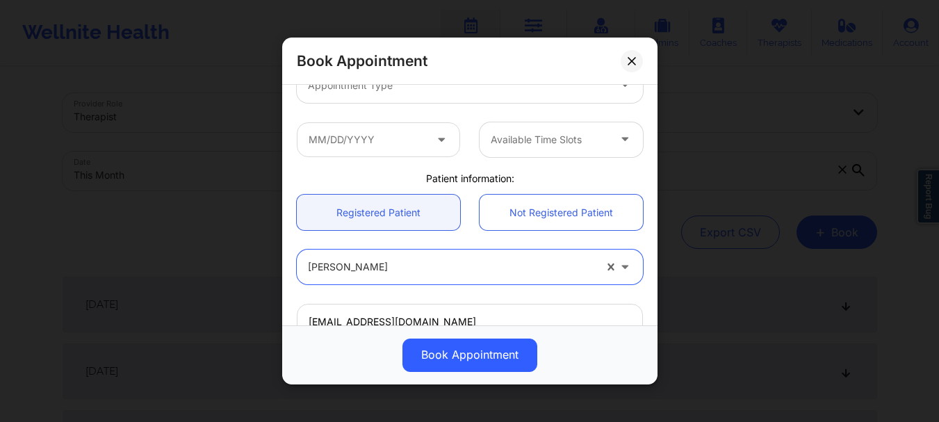
click at [370, 104] on div "Appointment Type" at bounding box center [469, 85] width 365 height 54
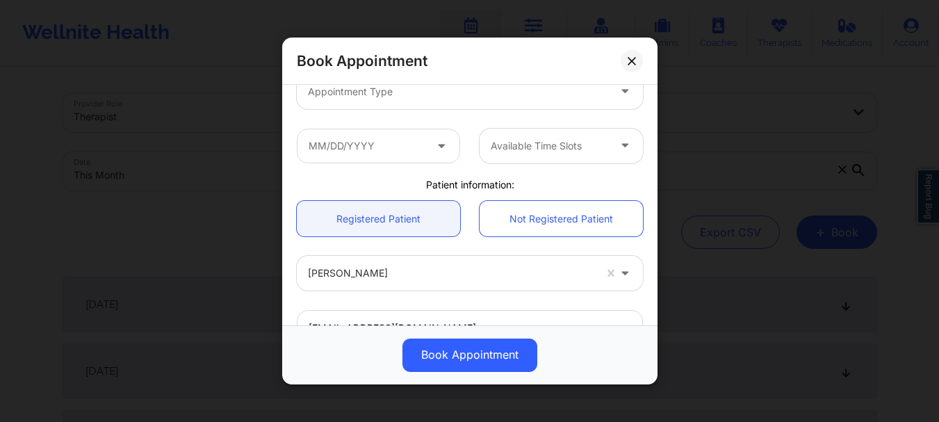
click at [366, 101] on div "Appointment Type" at bounding box center [453, 91] width 313 height 35
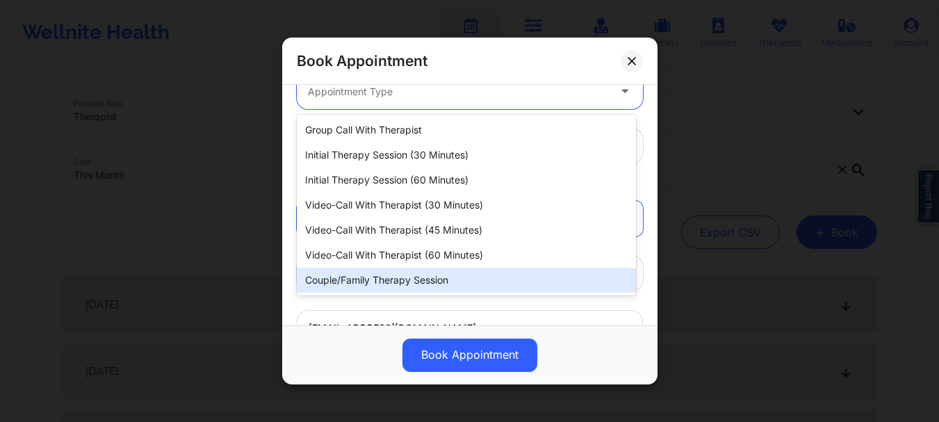
click at [400, 278] on div "Couple/Family Therapy Session" at bounding box center [466, 279] width 339 height 25
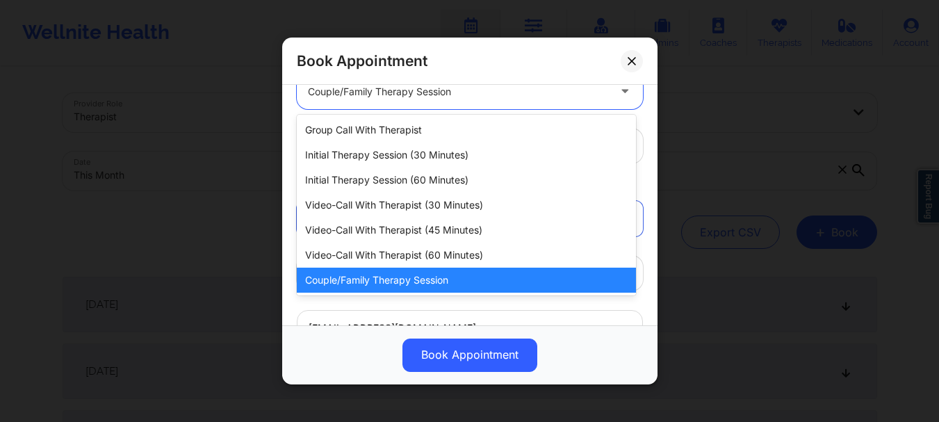
click at [379, 104] on div "Couple/Family Therapy Session" at bounding box center [458, 91] width 300 height 35
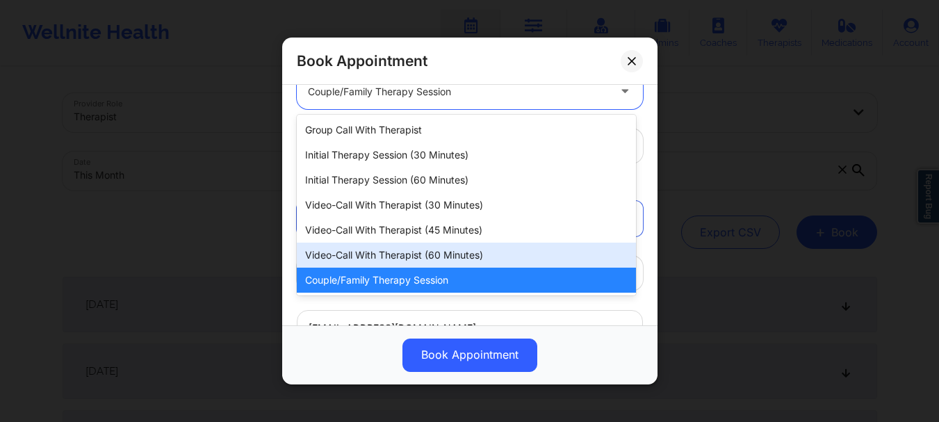
click at [430, 252] on div "Video-Call with Therapist (60 minutes)" at bounding box center [466, 254] width 339 height 25
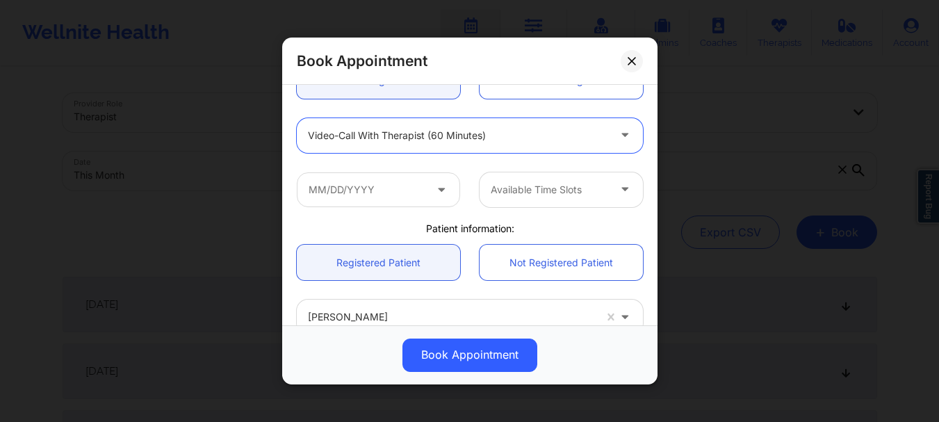
scroll to position [160, 0]
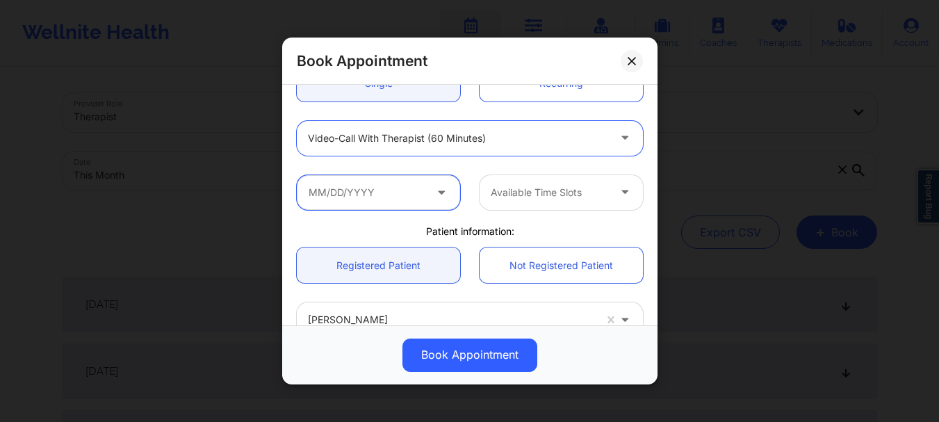
click at [406, 184] on input "text" at bounding box center [378, 192] width 163 height 35
click at [392, 195] on input "text" at bounding box center [378, 192] width 163 height 35
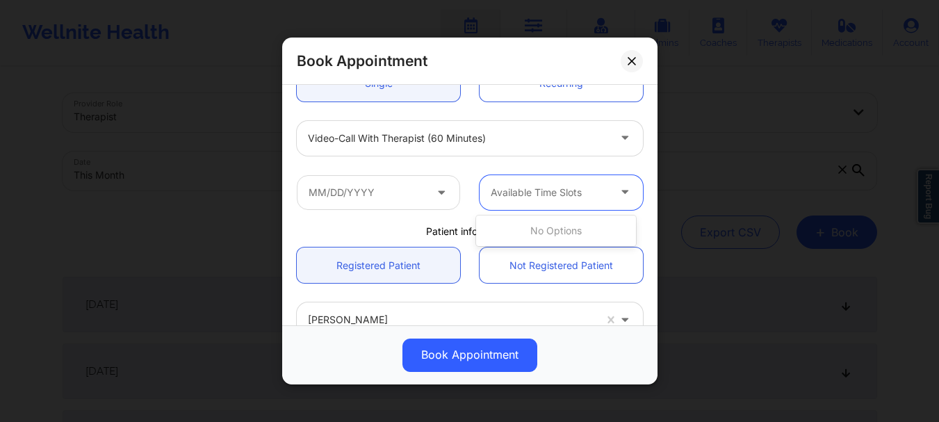
click at [504, 198] on div at bounding box center [549, 192] width 117 height 17
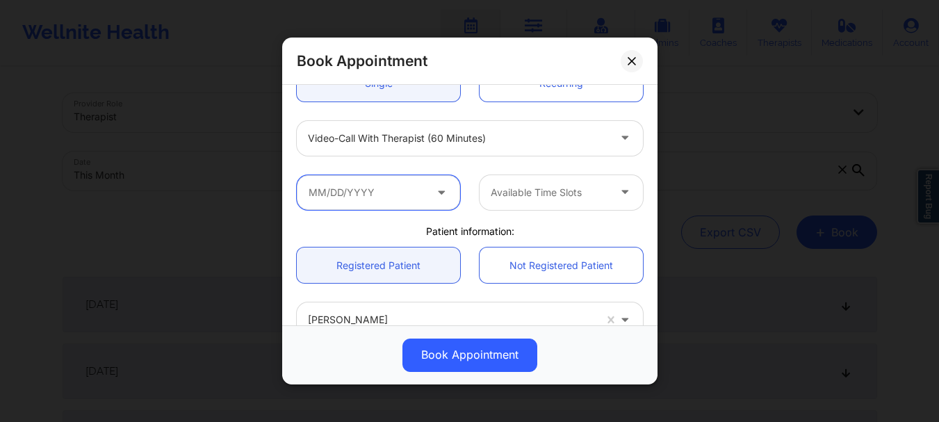
click at [395, 198] on input "text" at bounding box center [378, 192] width 163 height 35
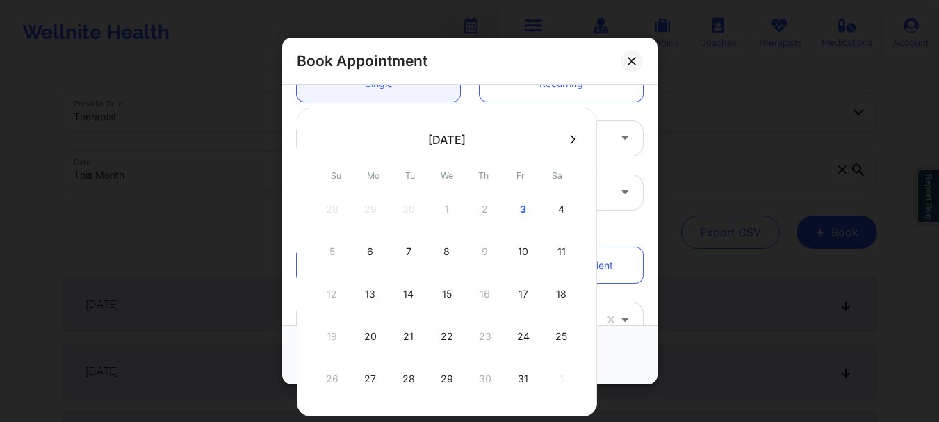
click at [395, 198] on div "28 29 30 1 2 3 4" at bounding box center [447, 209] width 264 height 39
click at [516, 260] on div "10" at bounding box center [523, 251] width 35 height 39
type input "10/10/2025"
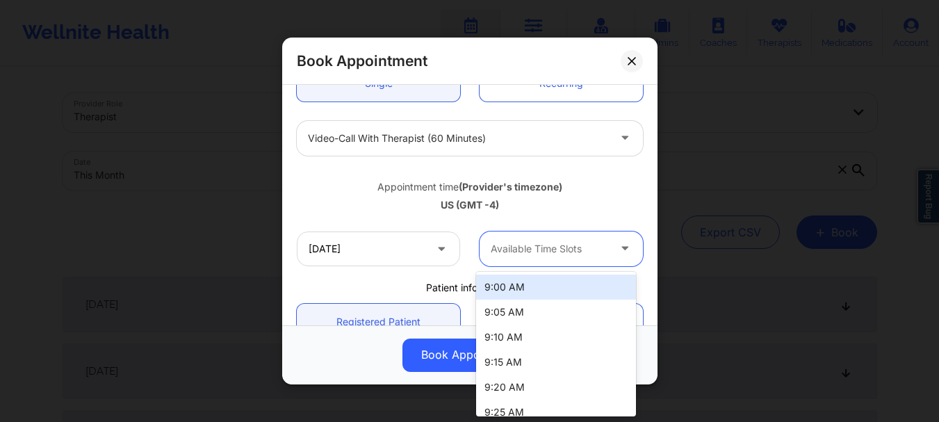
click at [516, 260] on div "Available Time Slots" at bounding box center [544, 248] width 130 height 35
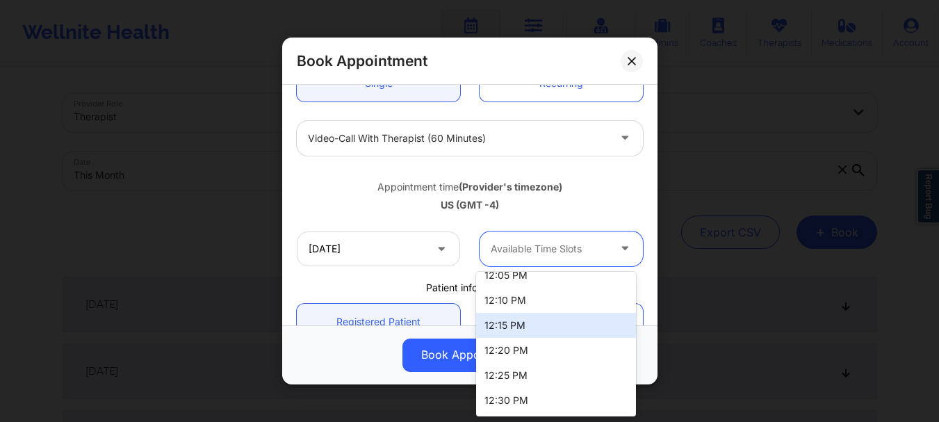
scroll to position [875, 0]
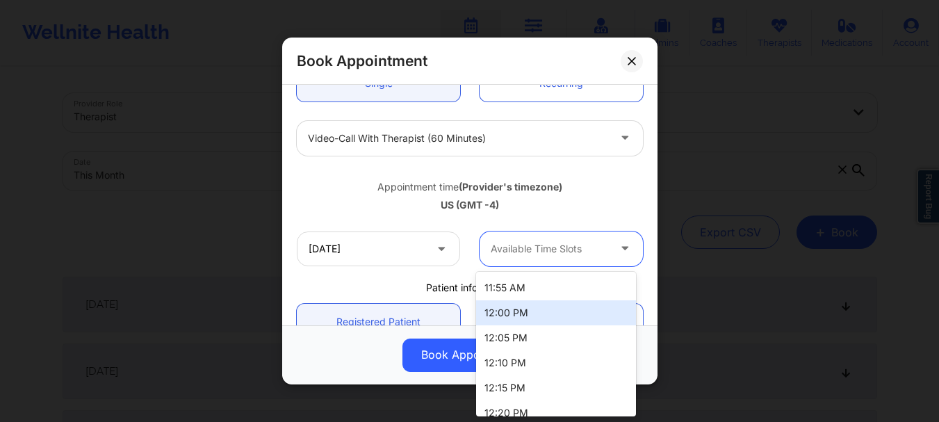
click at [567, 318] on div "12:00 PM" at bounding box center [556, 312] width 160 height 25
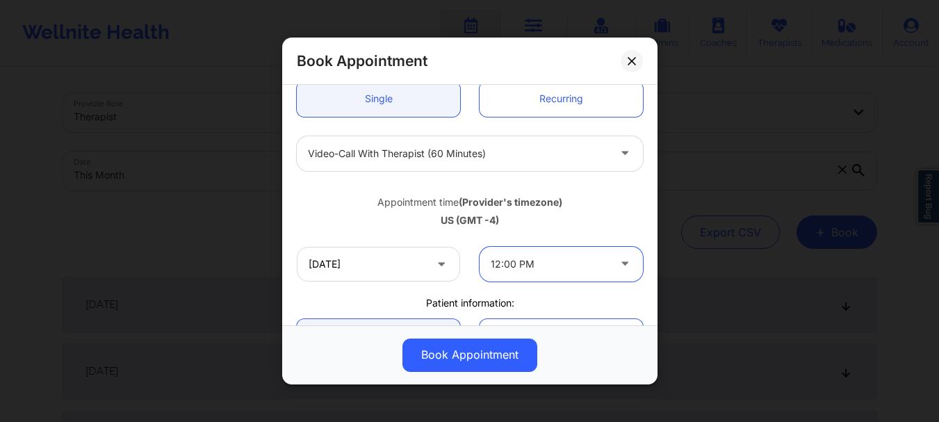
scroll to position [481, 0]
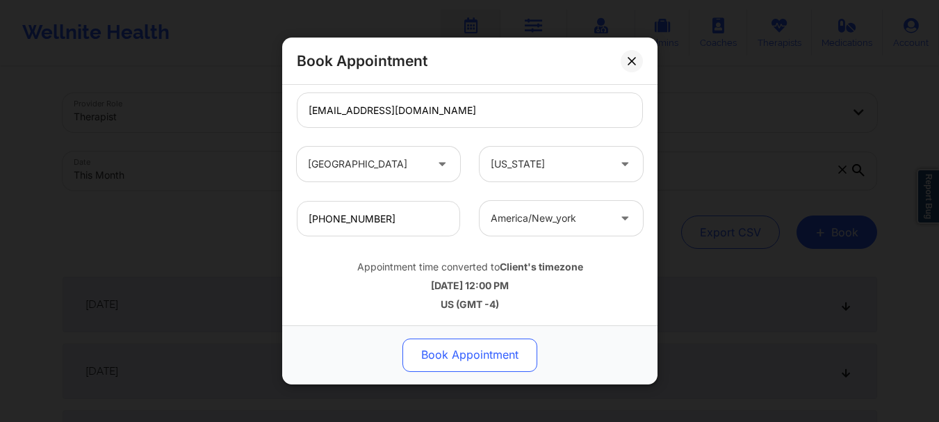
click at [480, 354] on button "Book Appointment" at bounding box center [469, 354] width 135 height 33
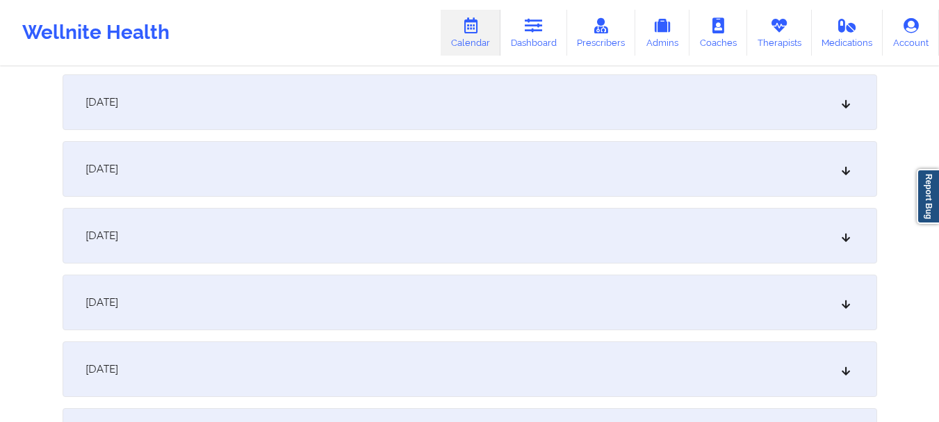
scroll to position [745, 0]
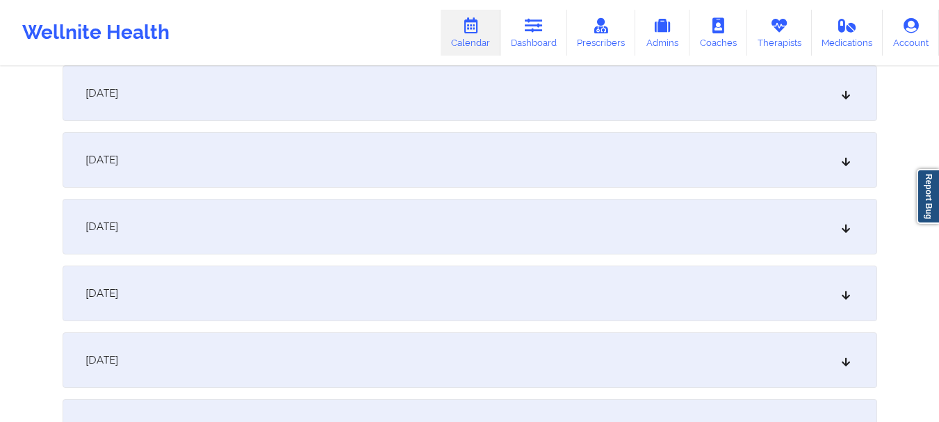
click at [840, 165] on div "October 10, 2025" at bounding box center [470, 160] width 814 height 56
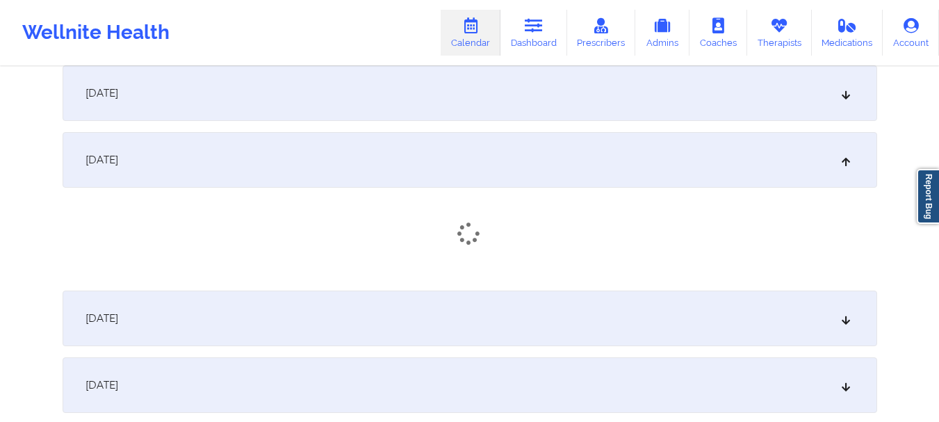
click at [840, 165] on div "October 10, 2025" at bounding box center [470, 160] width 814 height 56
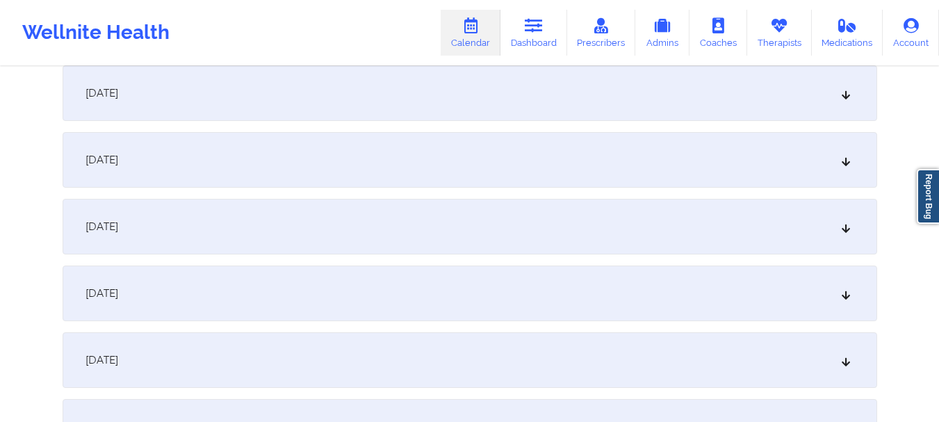
click at [840, 165] on div "October 10, 2025" at bounding box center [470, 160] width 814 height 56
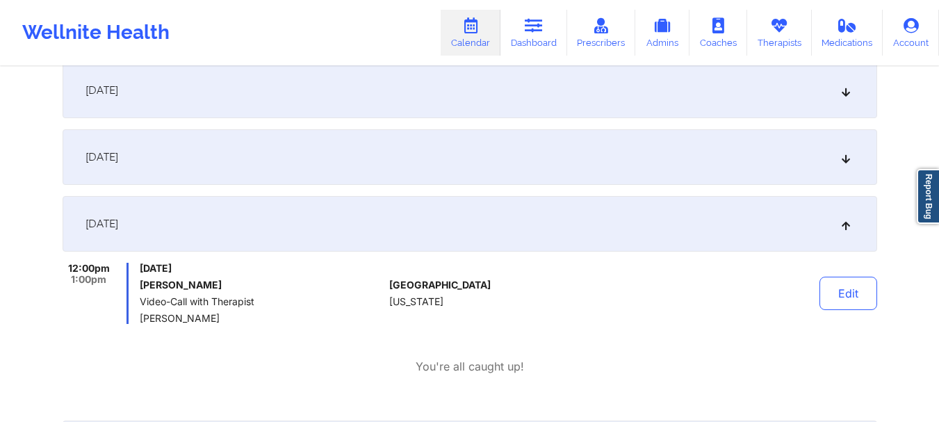
scroll to position [662, 0]
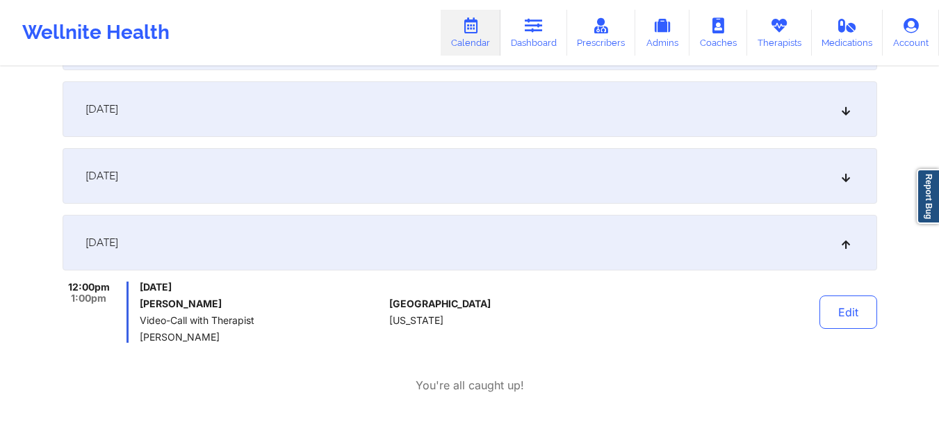
click at [855, 111] on div "October 8, 2025" at bounding box center [470, 109] width 814 height 56
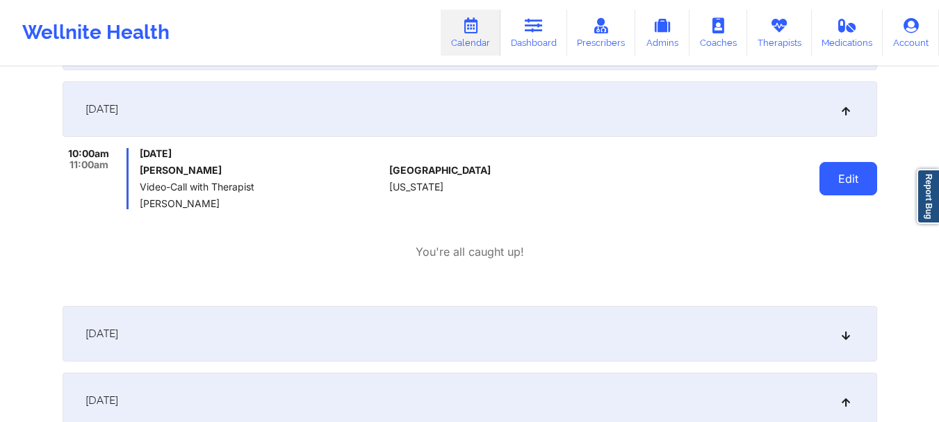
click at [841, 179] on button "Edit" at bounding box center [848, 178] width 58 height 33
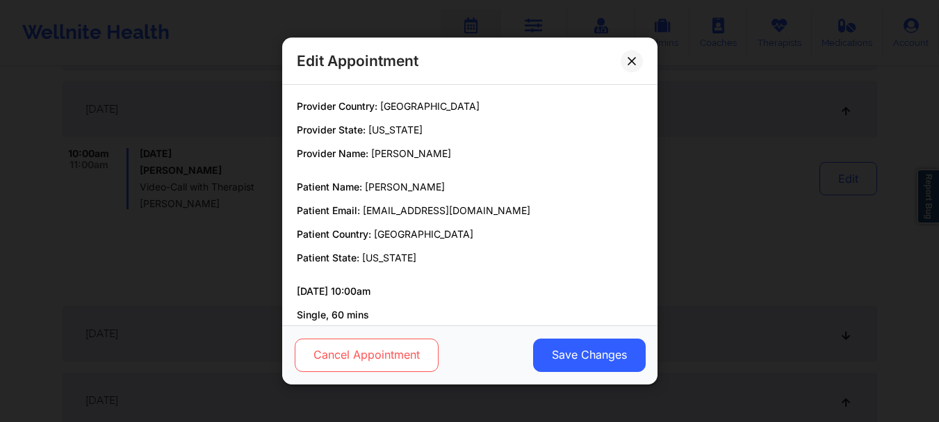
click at [414, 354] on button "Cancel Appointment" at bounding box center [366, 354] width 144 height 33
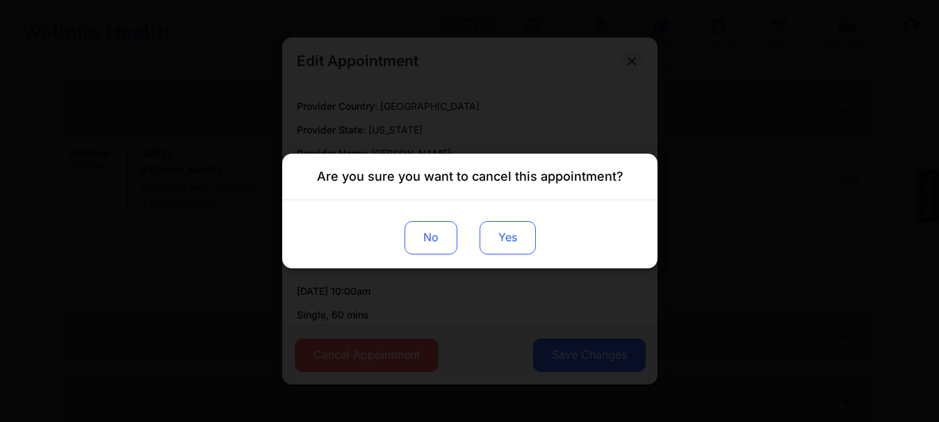
click at [514, 240] on button "Yes" at bounding box center [507, 237] width 56 height 33
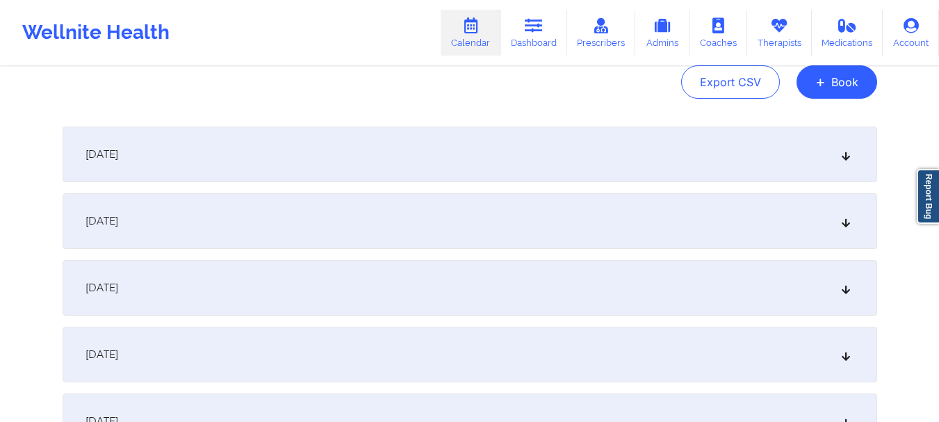
scroll to position [174, 0]
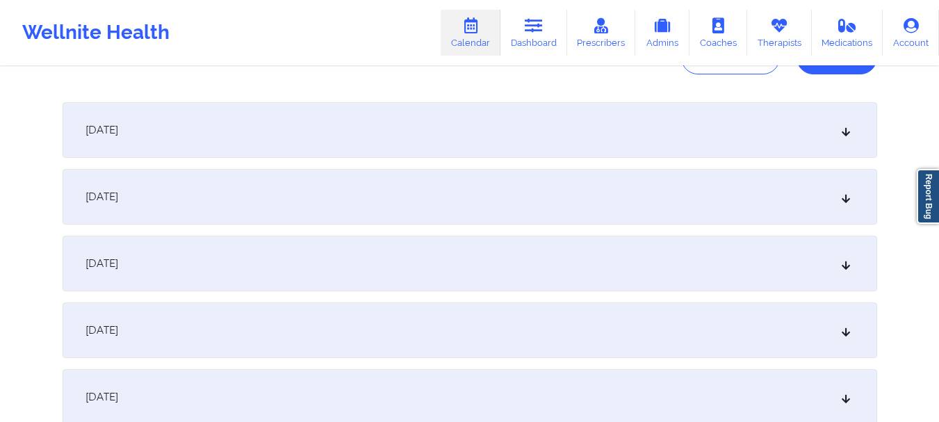
click at [840, 130] on icon at bounding box center [845, 130] width 12 height 10
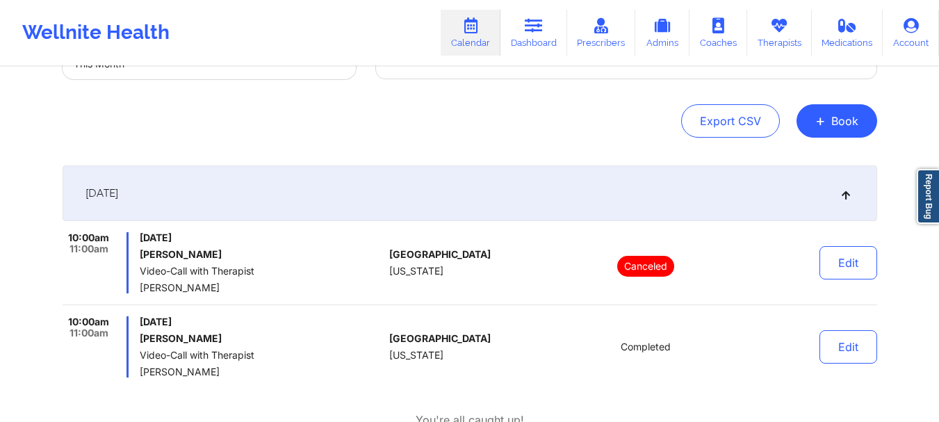
scroll to position [0, 0]
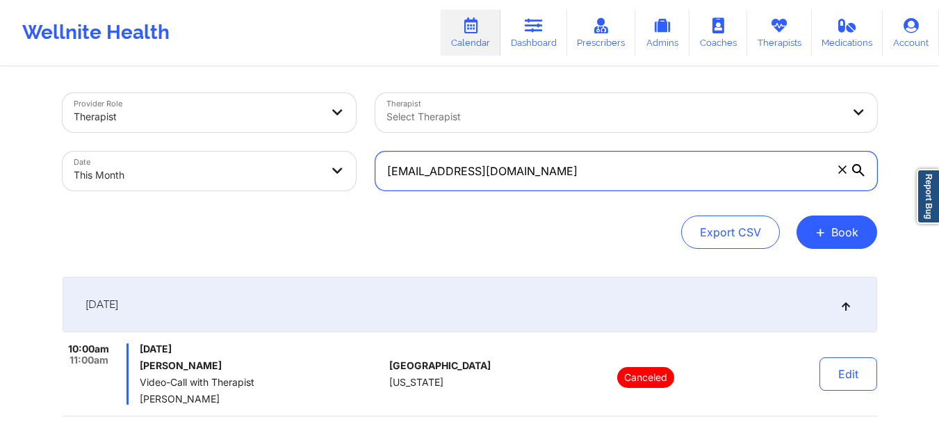
click at [523, 177] on input "[EMAIL_ADDRESS][DOMAIN_NAME]" at bounding box center [626, 170] width 502 height 39
click at [522, 176] on input "[EMAIL_ADDRESS][DOMAIN_NAME]" at bounding box center [626, 170] width 502 height 39
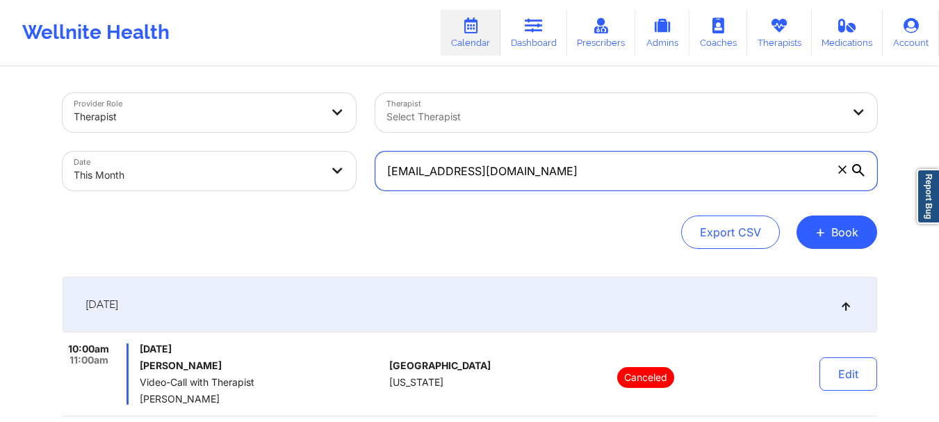
paste input "evetteyoung1"
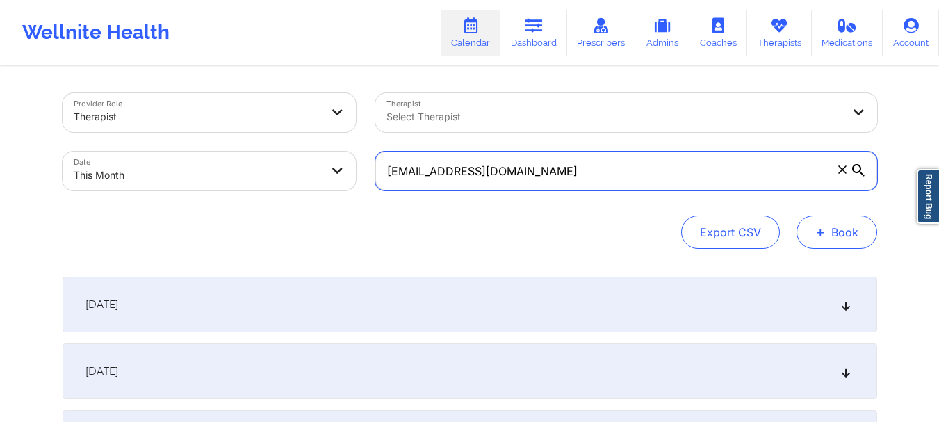
type input "[EMAIL_ADDRESS][DOMAIN_NAME]"
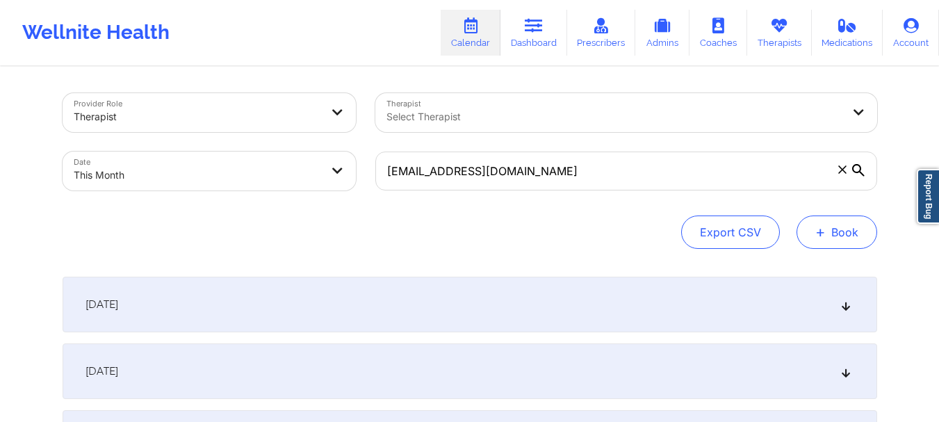
click at [838, 236] on button "+ Book" at bounding box center [836, 231] width 81 height 33
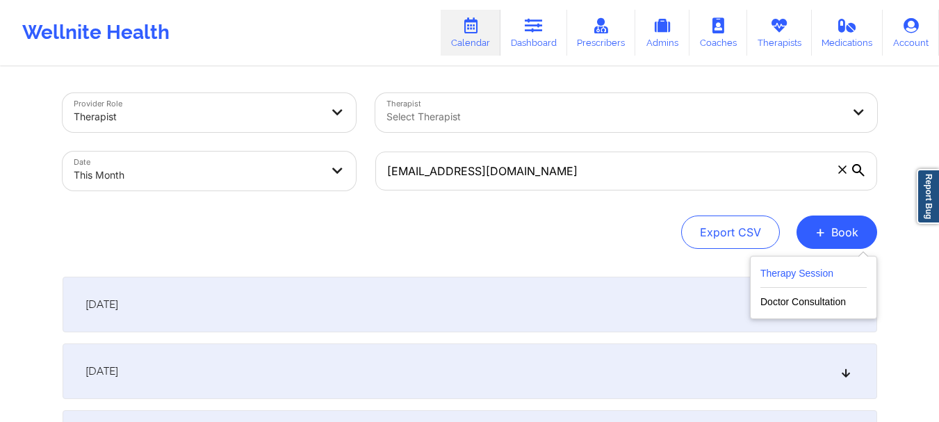
click at [821, 273] on button "Therapy Session" at bounding box center [813, 276] width 106 height 23
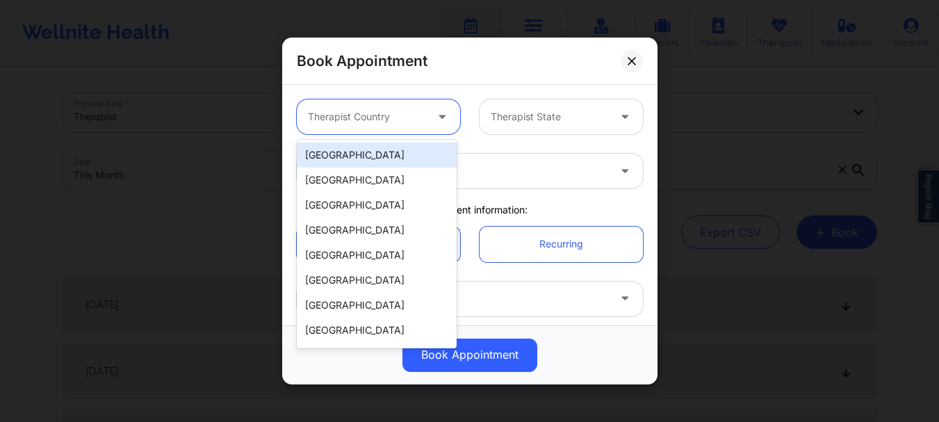
click at [400, 118] on div at bounding box center [366, 116] width 117 height 17
click at [388, 163] on div "[GEOGRAPHIC_DATA]" at bounding box center [377, 154] width 160 height 25
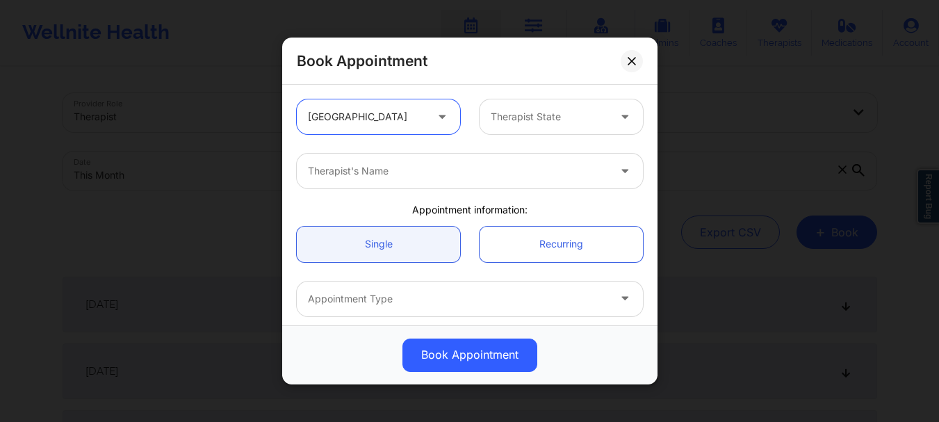
click at [550, 115] on div at bounding box center [549, 116] width 117 height 17
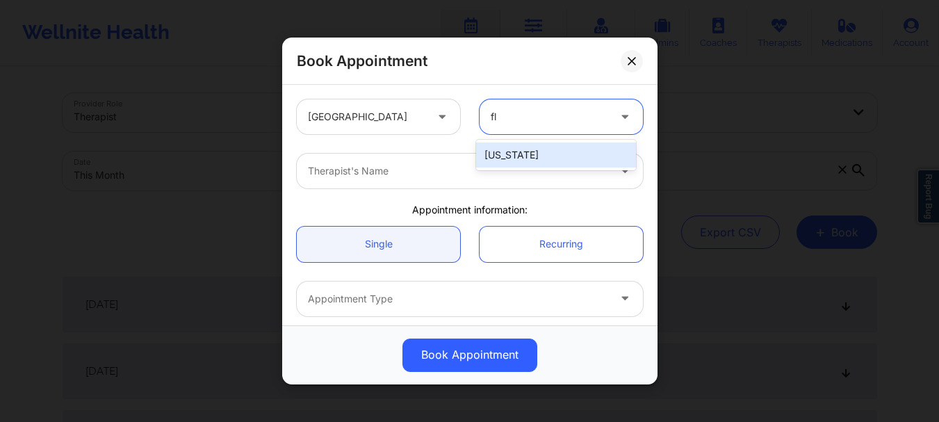
type input "flo"
click at [500, 163] on div "[US_STATE]" at bounding box center [556, 154] width 160 height 25
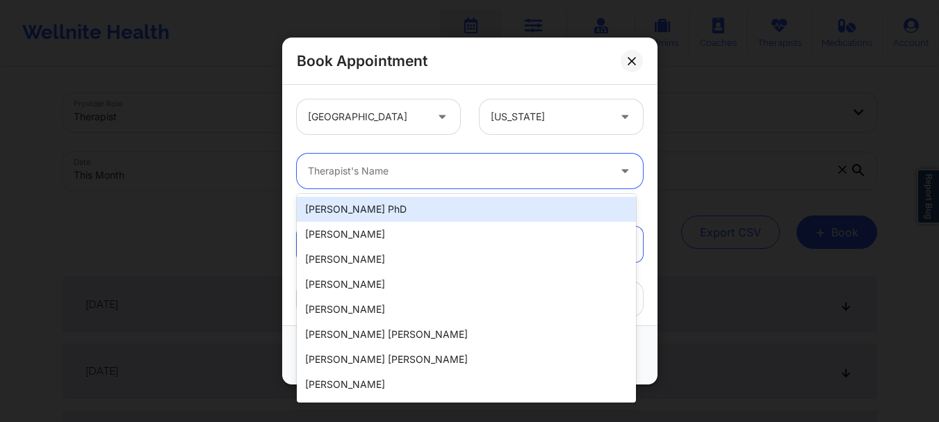
click at [463, 179] on div "Therapist's Name" at bounding box center [453, 171] width 313 height 35
click at [403, 174] on div at bounding box center [458, 171] width 300 height 17
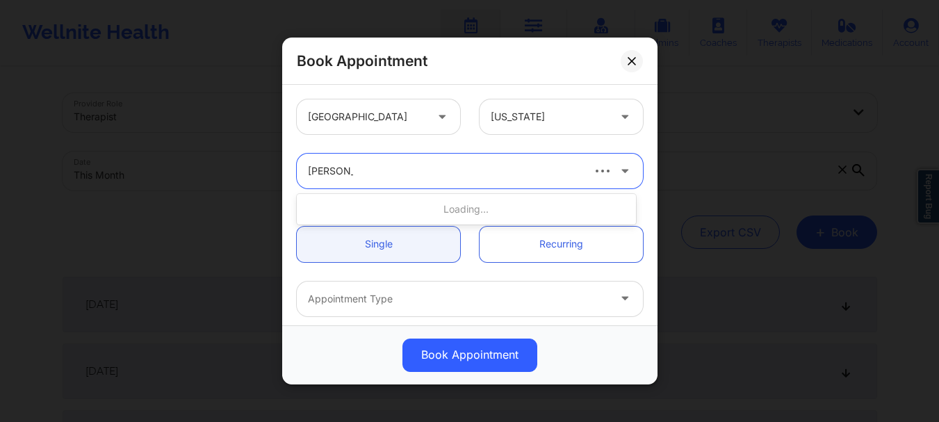
type input "angela turn"
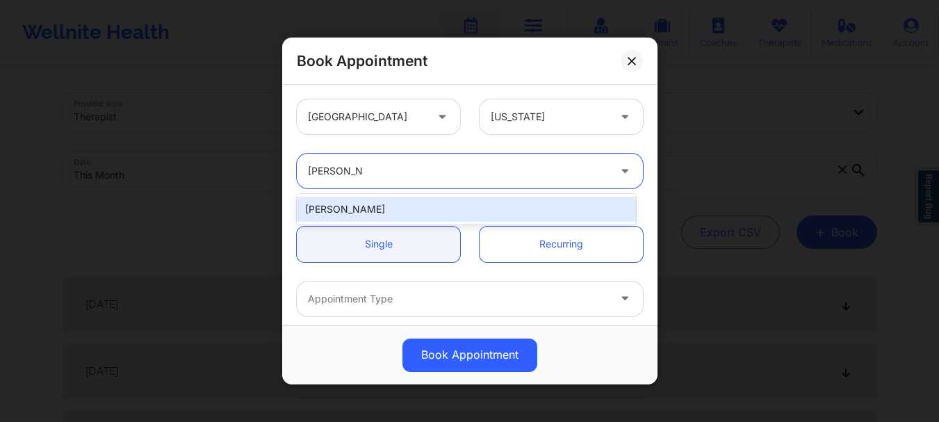
click at [400, 217] on div "[PERSON_NAME]" at bounding box center [466, 209] width 339 height 25
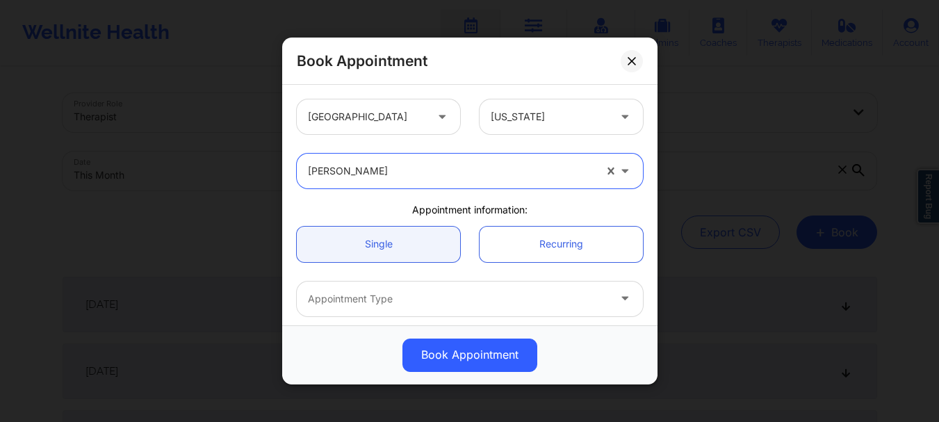
click at [351, 302] on div at bounding box center [458, 298] width 300 height 17
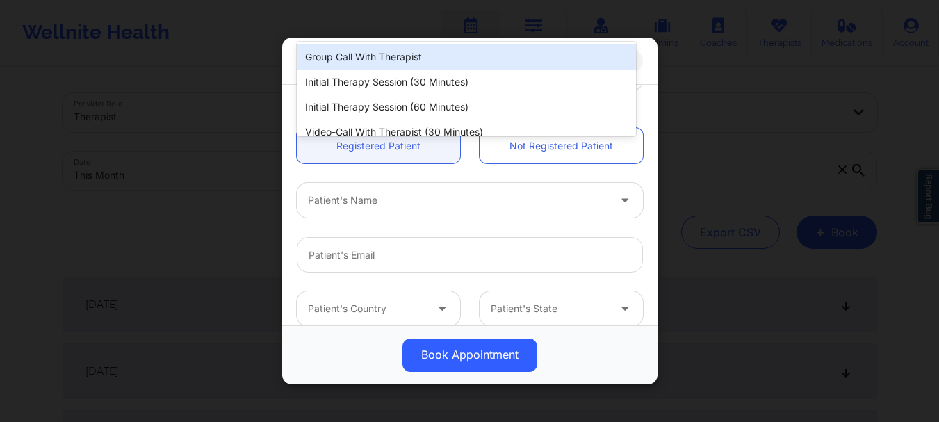
scroll to position [306, 0]
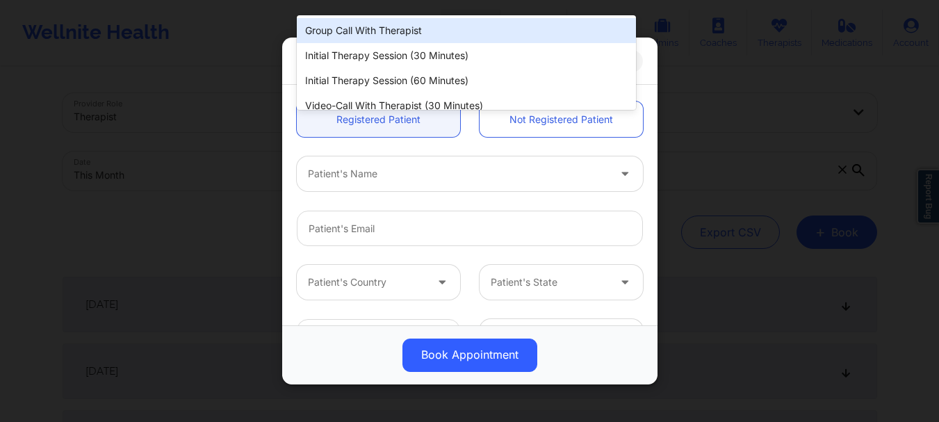
click at [401, 170] on div at bounding box center [458, 174] width 300 height 17
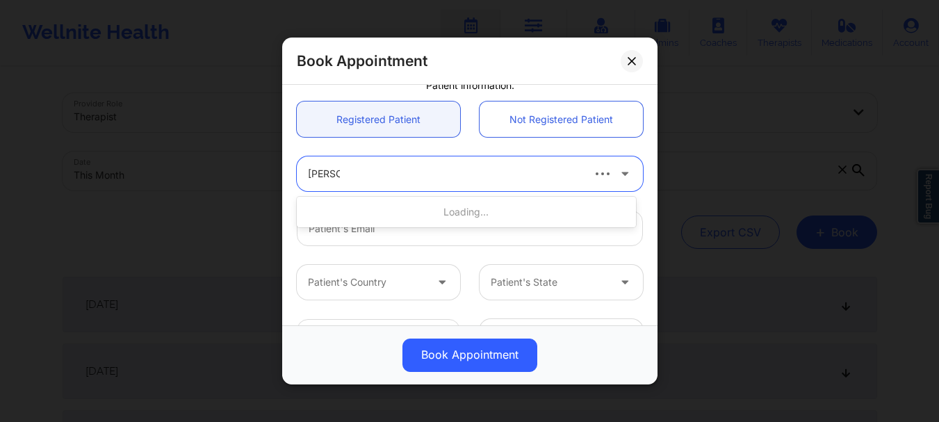
type input "evette"
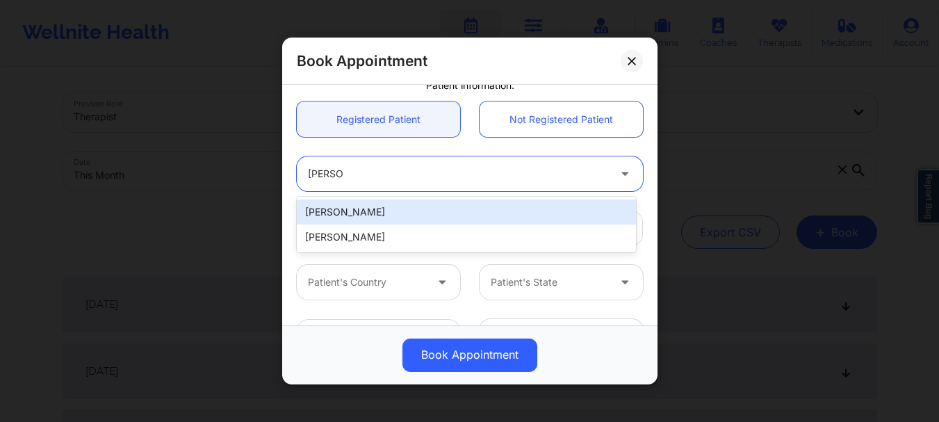
click at [380, 211] on div "[PERSON_NAME]" at bounding box center [466, 211] width 339 height 25
type input "[EMAIL_ADDRESS][DOMAIN_NAME]"
type input "[PHONE_NUMBER]"
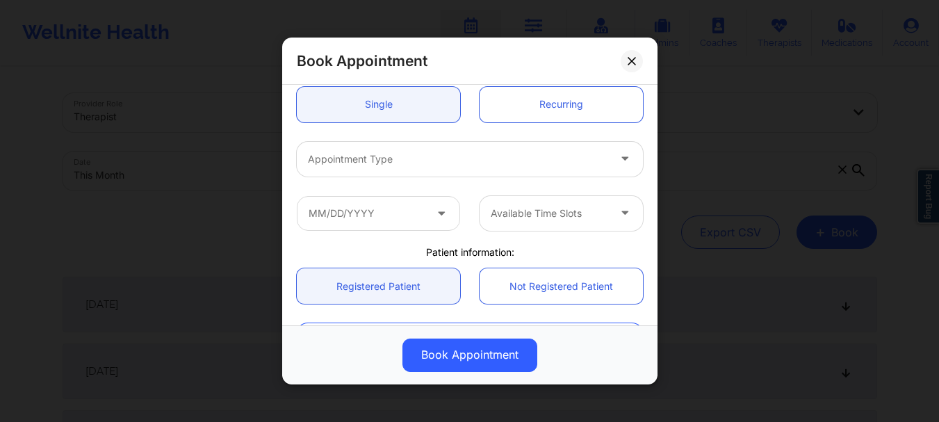
scroll to position [133, 0]
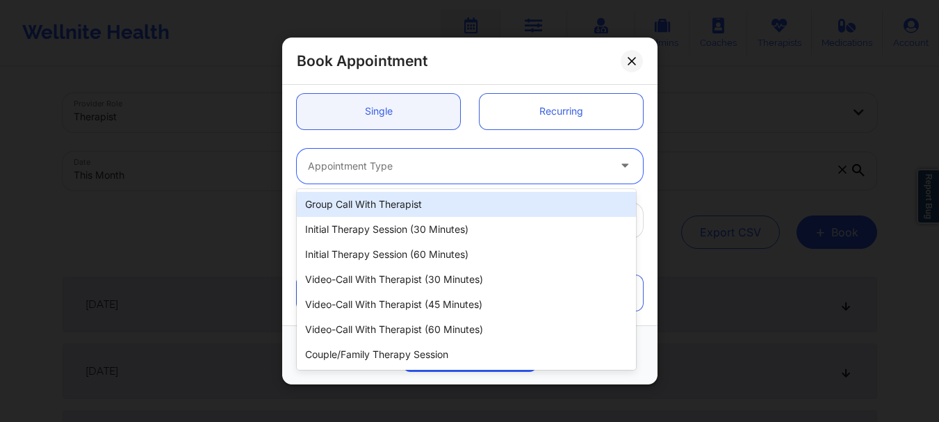
click at [389, 164] on div at bounding box center [458, 166] width 300 height 17
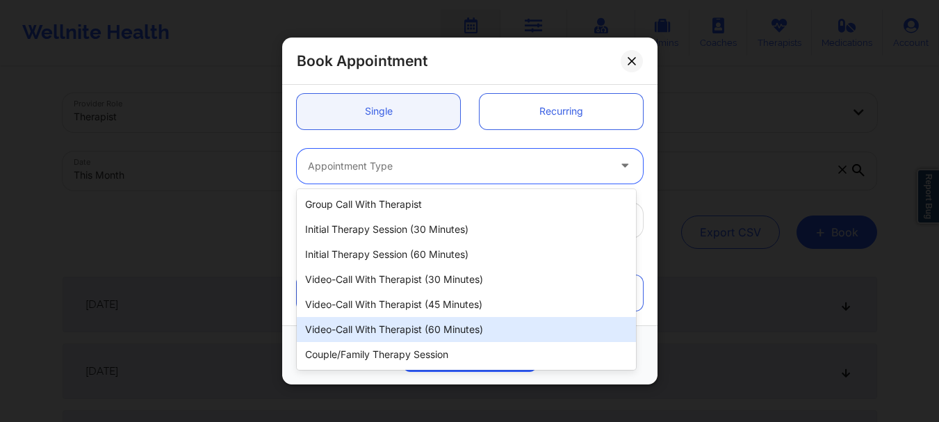
click at [449, 331] on div "Video-Call with Therapist (60 minutes)" at bounding box center [466, 329] width 339 height 25
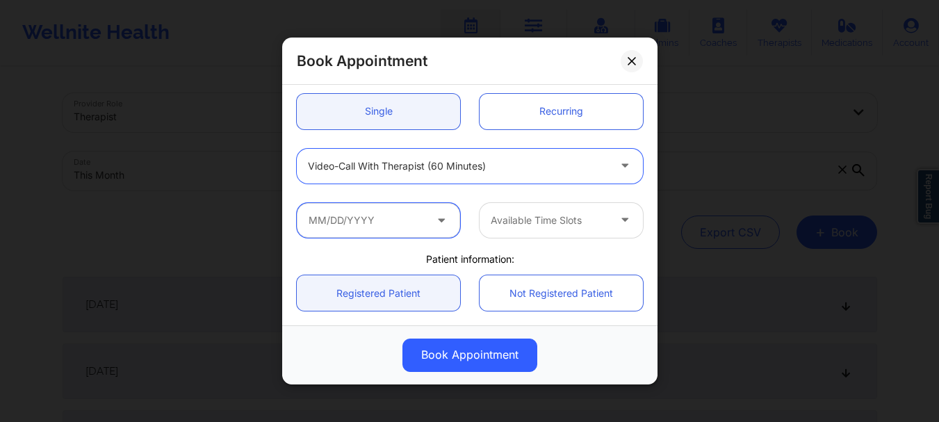
click at [417, 229] on input "text" at bounding box center [378, 220] width 163 height 35
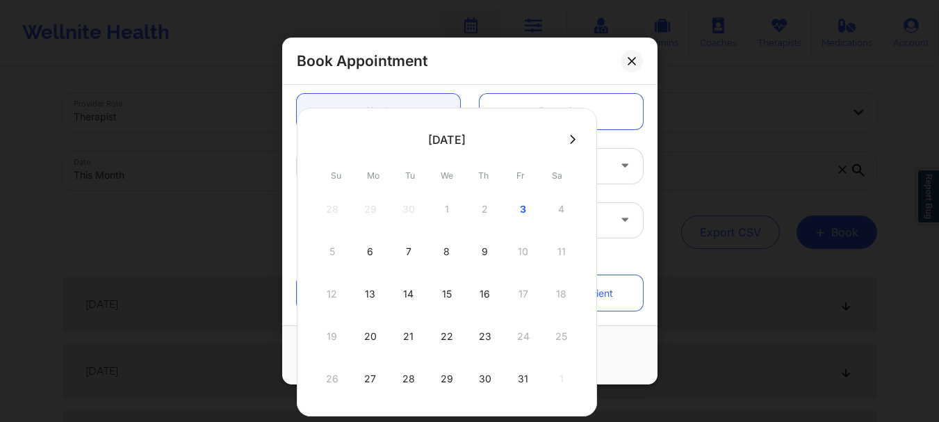
click at [520, 254] on div "5 6 7 8 9 10 11" at bounding box center [447, 251] width 264 height 39
click at [518, 252] on div "5 6 7 8 9 10 11" at bounding box center [447, 251] width 264 height 39
click at [518, 254] on div "5 6 7 8 9 10 11" at bounding box center [447, 251] width 264 height 39
click at [523, 293] on div "12 13 14 15 16 17 18" at bounding box center [447, 293] width 264 height 39
click at [523, 344] on div "19 20 21 22 23 24 25" at bounding box center [447, 336] width 264 height 39
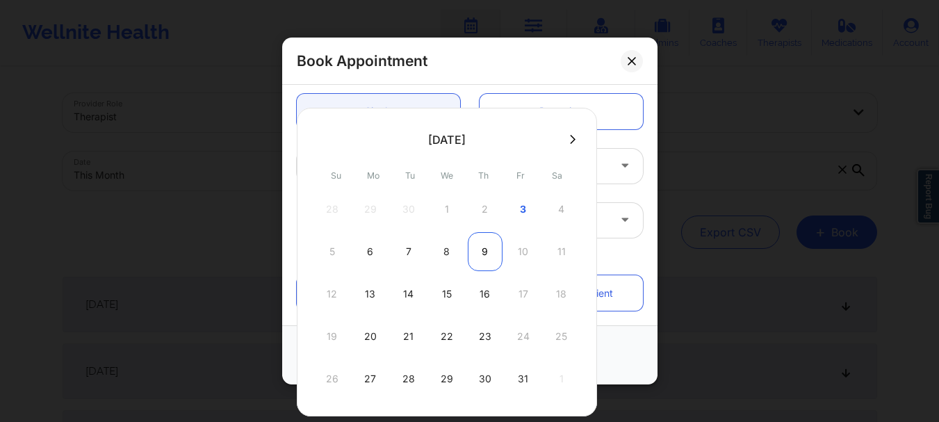
click at [480, 258] on div "9" at bounding box center [485, 251] width 35 height 39
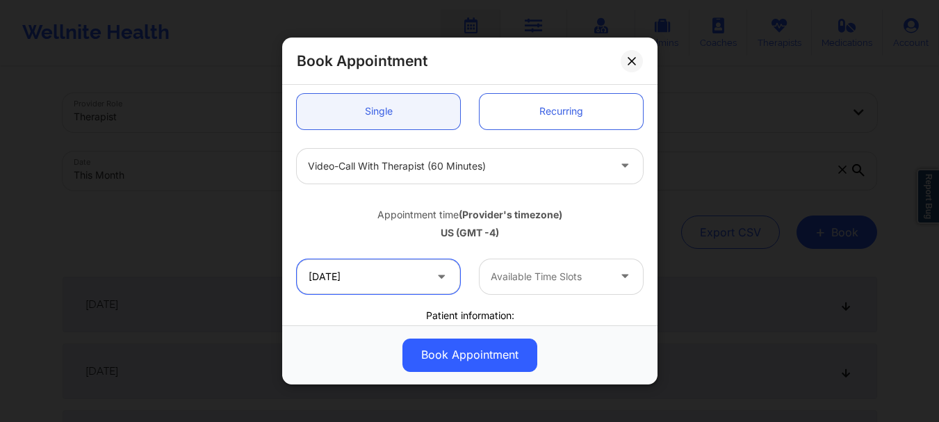
click at [411, 278] on input "10/09/2025" at bounding box center [378, 276] width 163 height 35
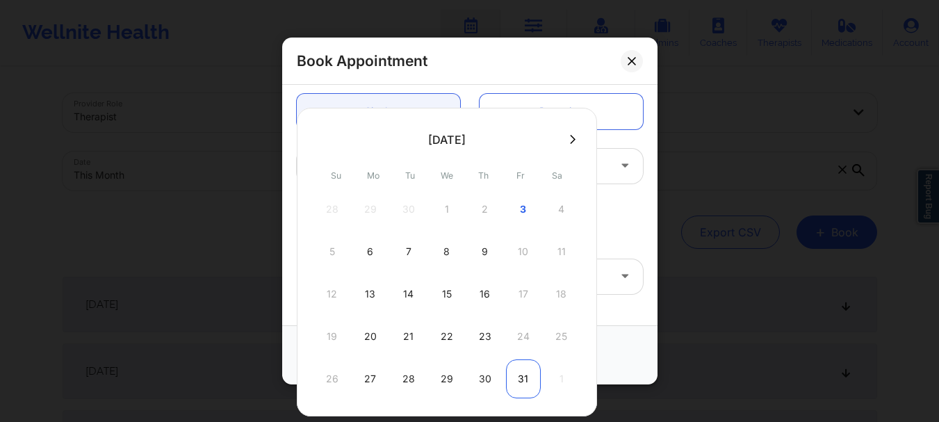
click at [523, 377] on div "31" at bounding box center [523, 378] width 35 height 39
type input "10/31/2025"
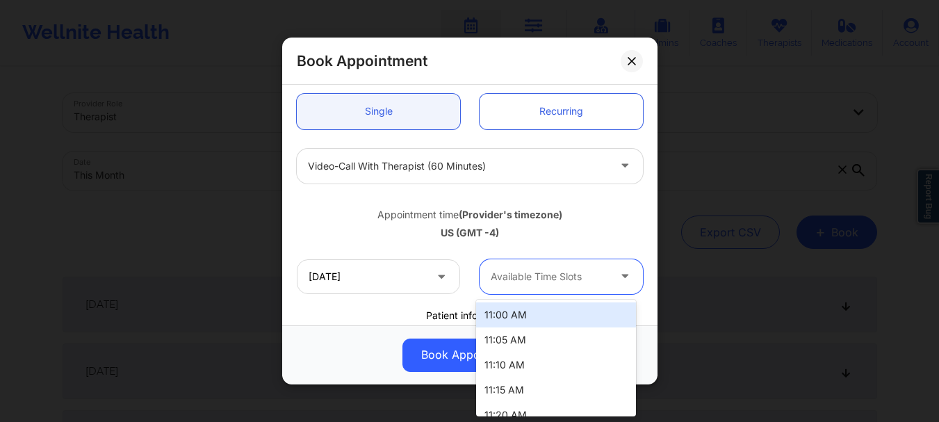
click at [530, 283] on div at bounding box center [549, 276] width 117 height 17
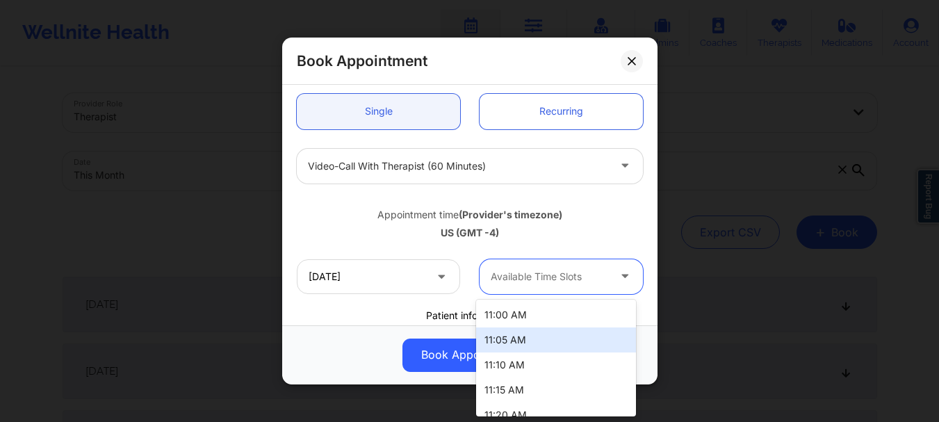
click at [633, 322] on div "11:00 AM 11:05 AM 11:10 AM 11:15 AM 11:20 AM 11:25 AM 11:30 AM 11:35 AM 11:40 A…" at bounding box center [556, 357] width 160 height 117
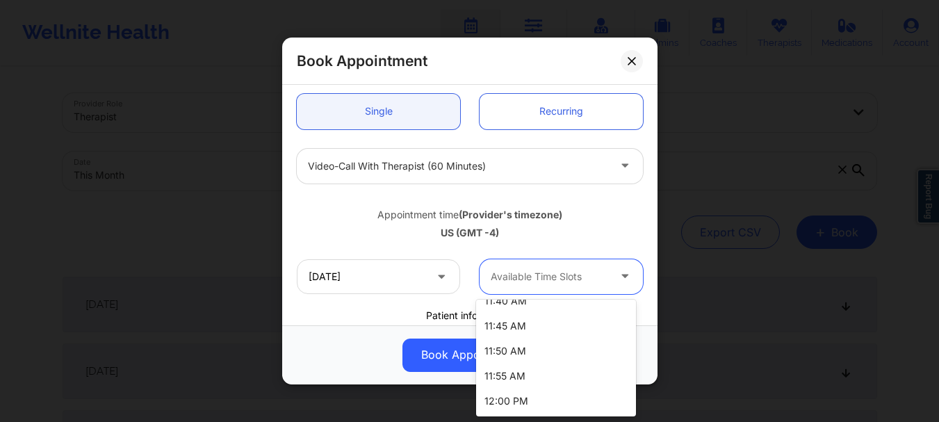
scroll to position [0, 0]
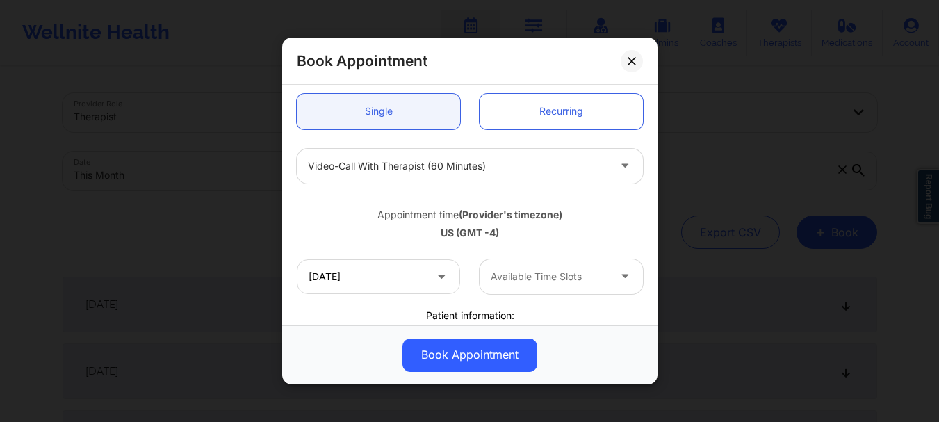
click at [618, 193] on div "Appointment time (Provider's timezone) US (GMT -4)" at bounding box center [469, 221] width 365 height 56
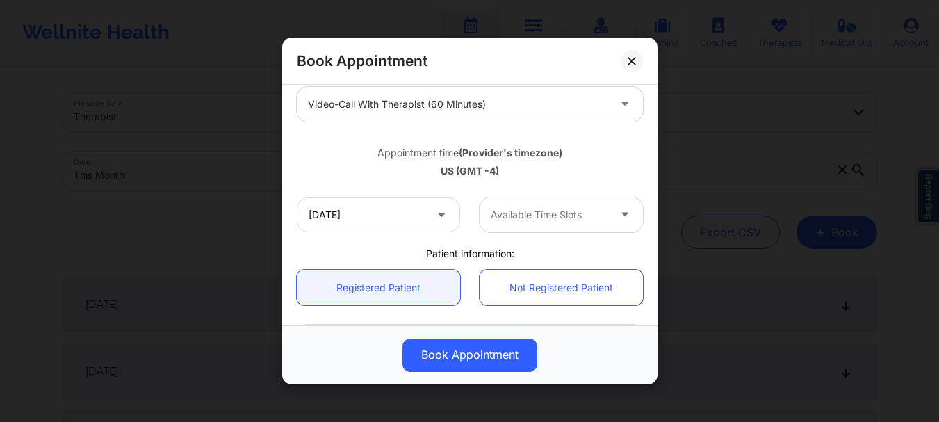
scroll to position [199, 0]
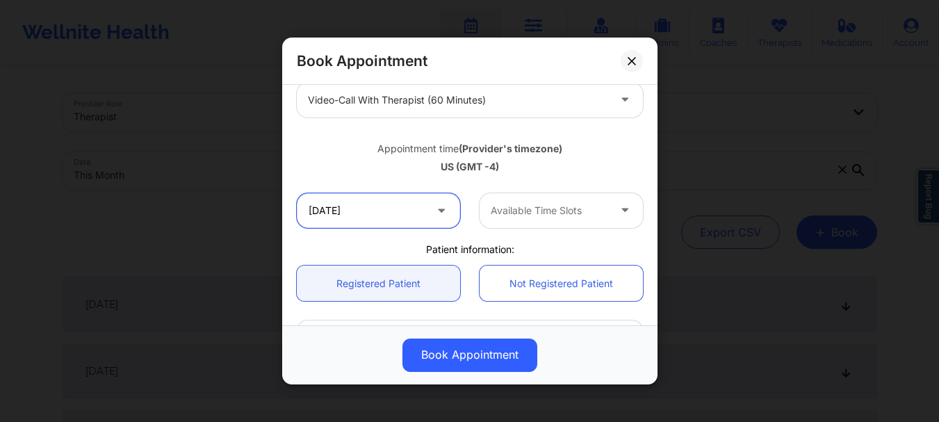
click at [387, 202] on input "10/31/2025" at bounding box center [378, 210] width 163 height 35
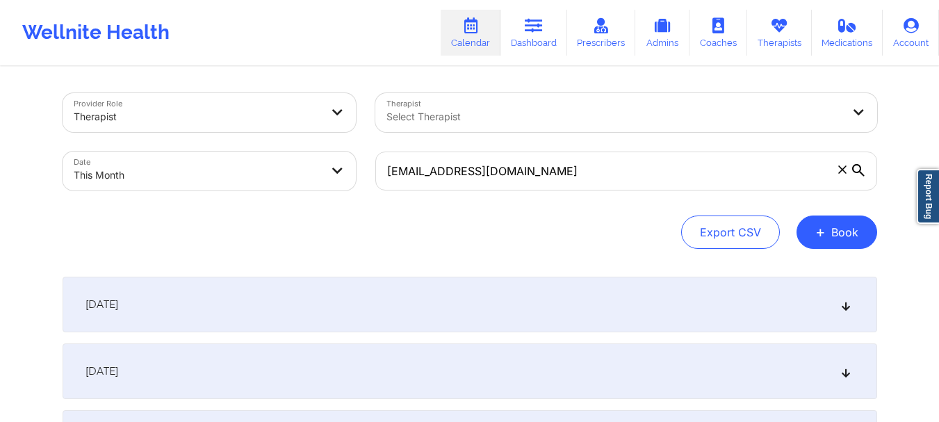
click at [843, 169] on icon at bounding box center [842, 169] width 8 height 8
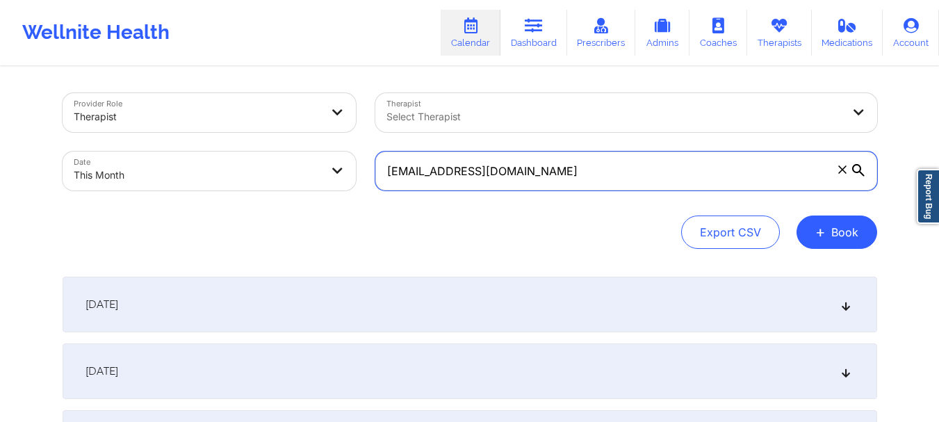
click at [843, 169] on input "[EMAIL_ADDRESS][DOMAIN_NAME]" at bounding box center [626, 170] width 502 height 39
paste input "[EMAIL_ADDRESS][DOMAIN_NAME]"
type input "[EMAIL_ADDRESS][DOMAIN_NAME]"
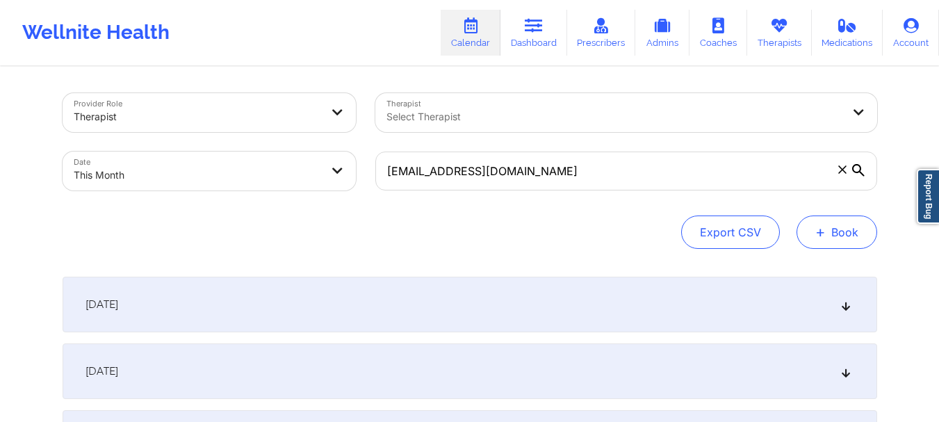
click at [842, 227] on button "+ Book" at bounding box center [836, 231] width 81 height 33
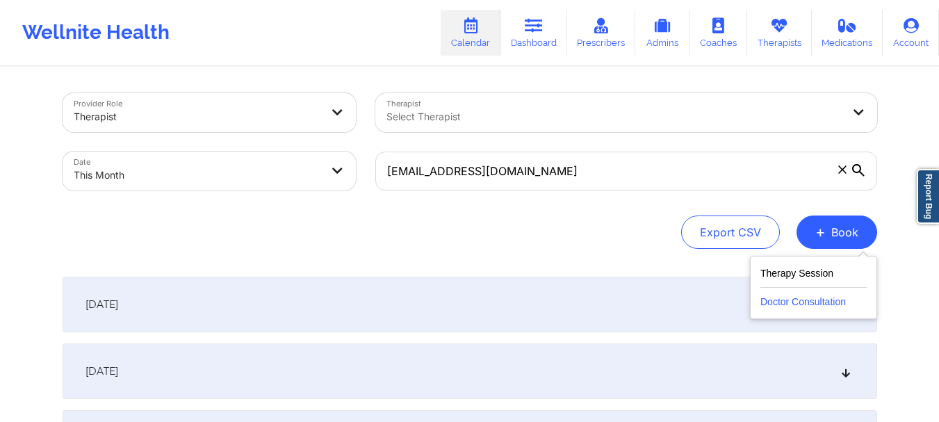
click at [805, 298] on button "Doctor Consultation" at bounding box center [813, 299] width 106 height 22
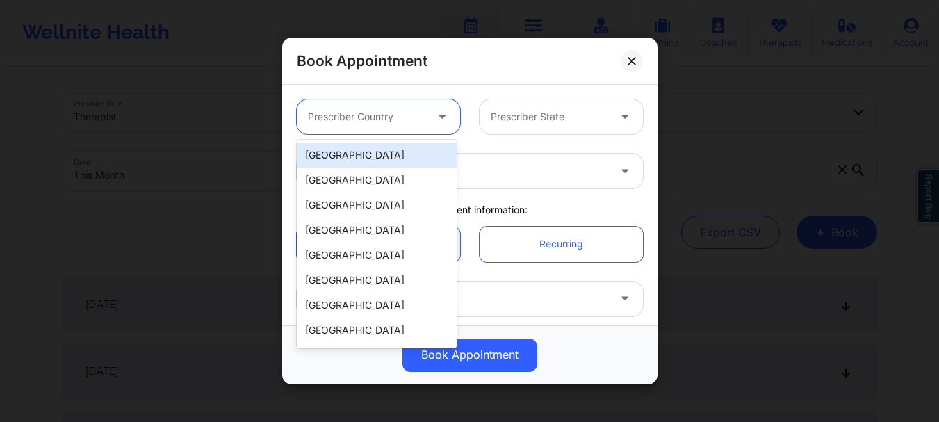
click at [417, 108] on div at bounding box center [366, 116] width 117 height 17
click at [374, 158] on div "[GEOGRAPHIC_DATA]" at bounding box center [377, 154] width 160 height 25
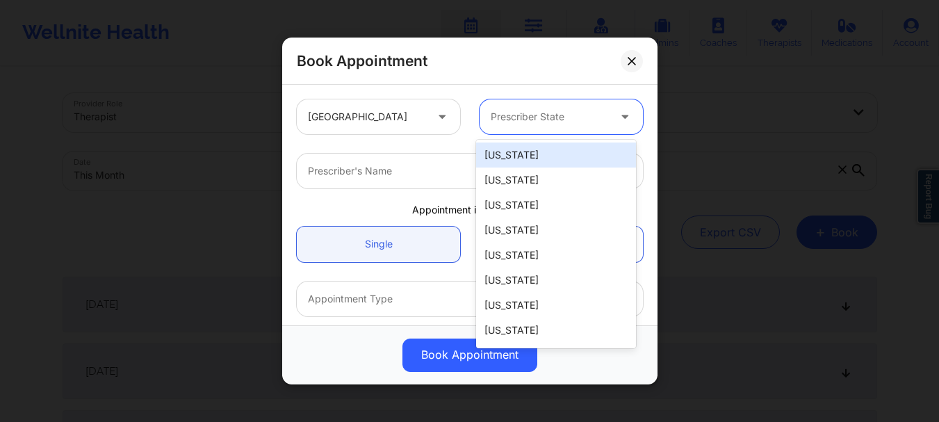
click at [561, 120] on div at bounding box center [549, 116] width 117 height 17
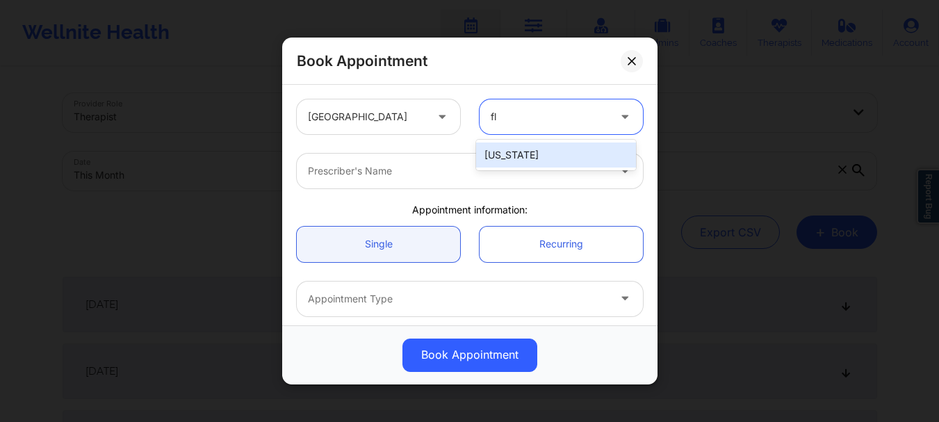
type input "flo"
click at [506, 149] on div "[US_STATE]" at bounding box center [556, 154] width 160 height 25
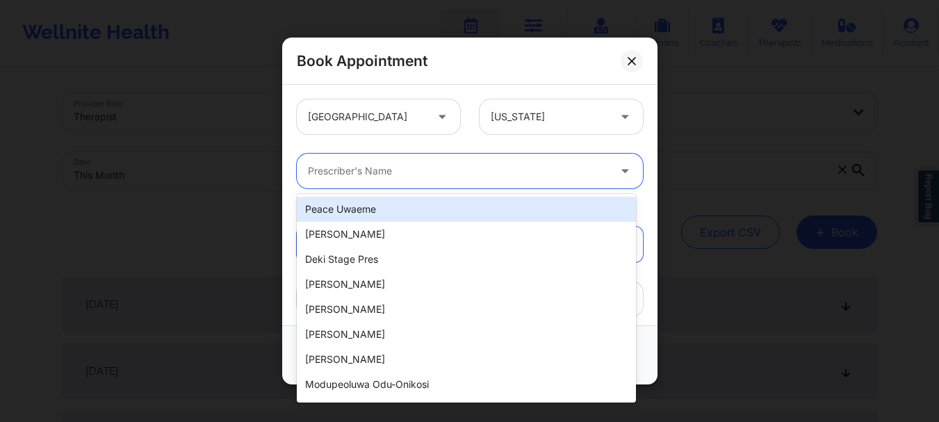
click at [439, 173] on div at bounding box center [458, 171] width 300 height 17
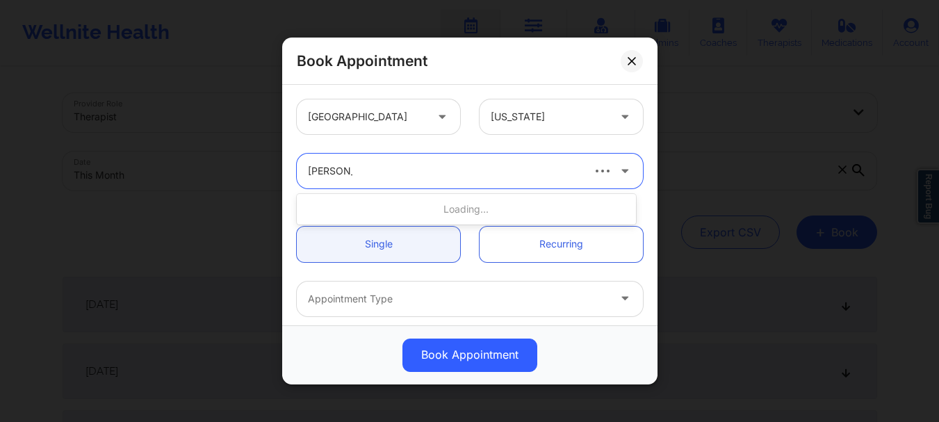
type input "renee was"
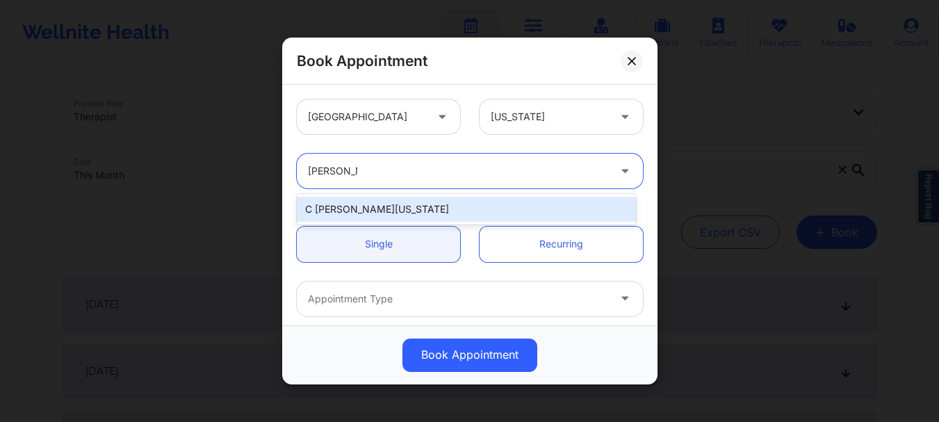
click at [421, 208] on div "C [PERSON_NAME][US_STATE]" at bounding box center [466, 209] width 339 height 25
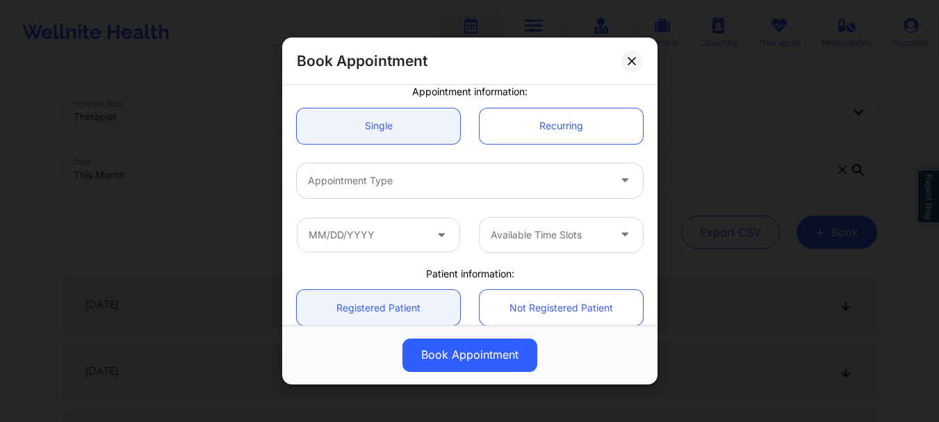
scroll to position [128, 0]
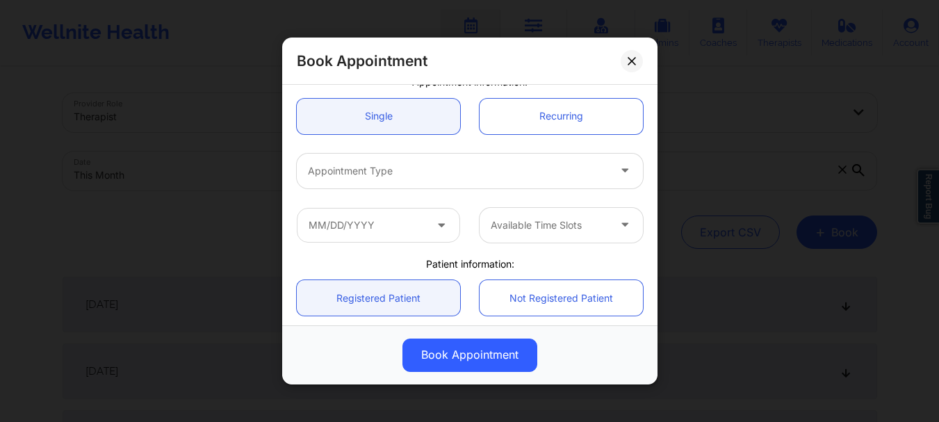
click at [431, 174] on div at bounding box center [458, 171] width 300 height 17
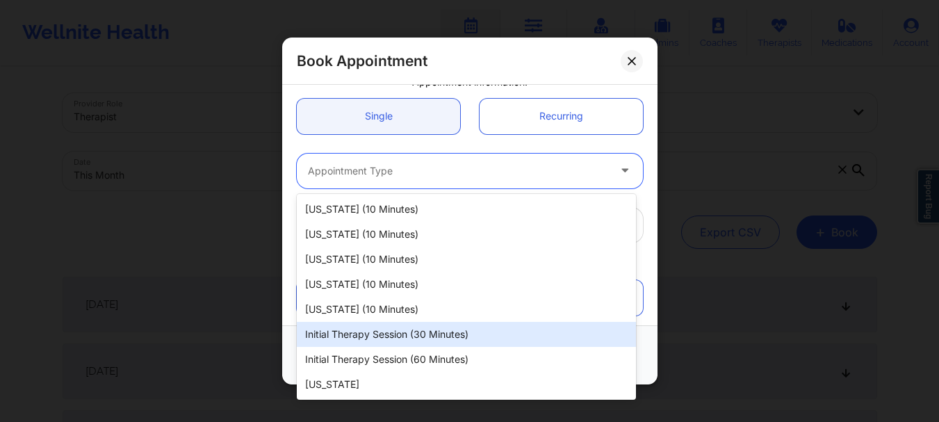
click at [437, 329] on div "Initial Therapy Session (30 minutes)" at bounding box center [466, 334] width 339 height 25
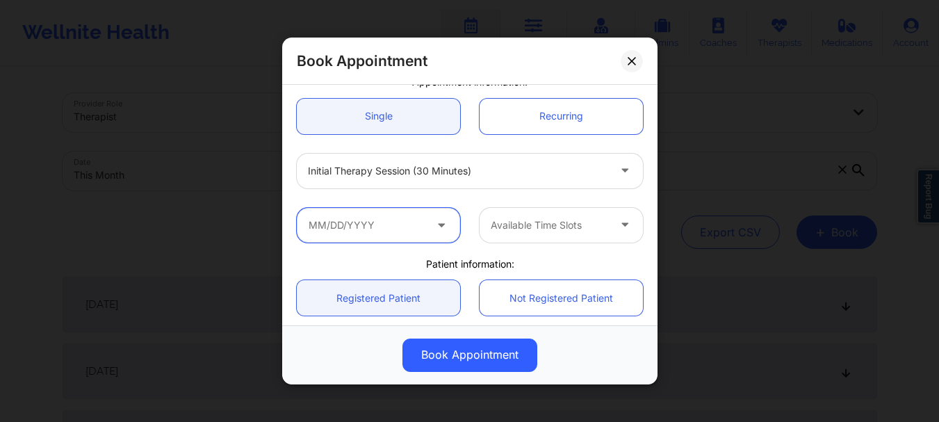
click at [386, 236] on input "text" at bounding box center [378, 225] width 163 height 35
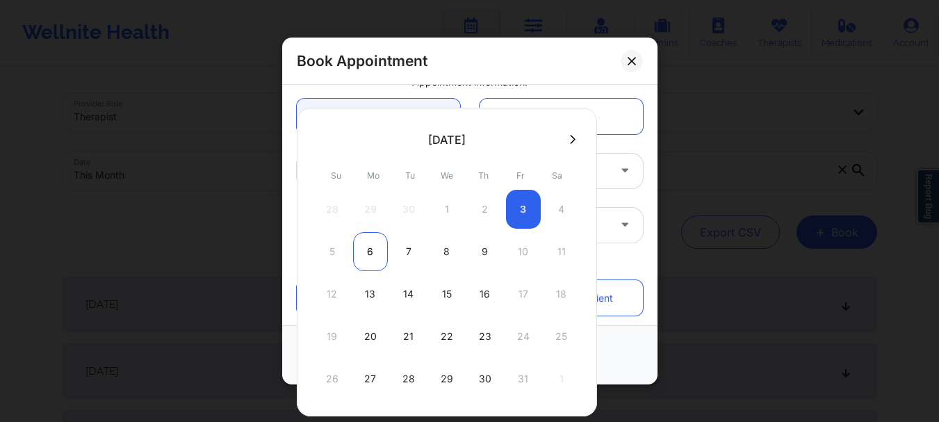
click at [370, 253] on div "6" at bounding box center [370, 251] width 35 height 39
type input "10/06/2025"
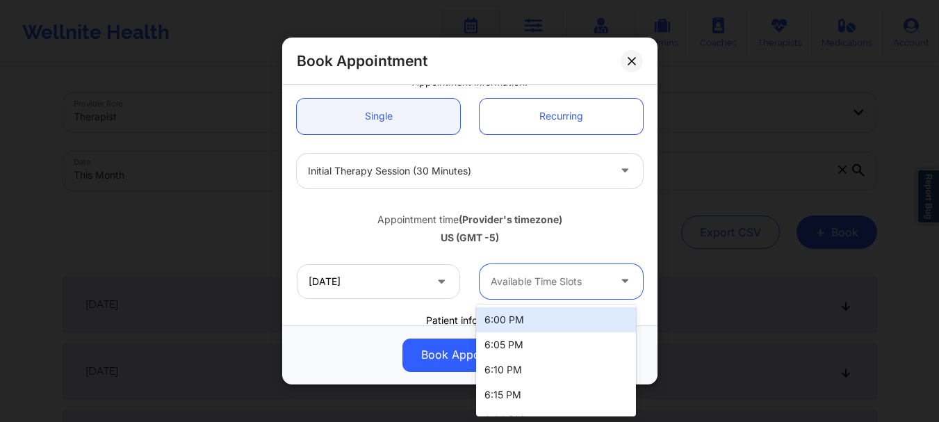
click at [516, 278] on div at bounding box center [549, 281] width 117 height 17
click at [522, 313] on div "6:00 PM" at bounding box center [556, 319] width 160 height 25
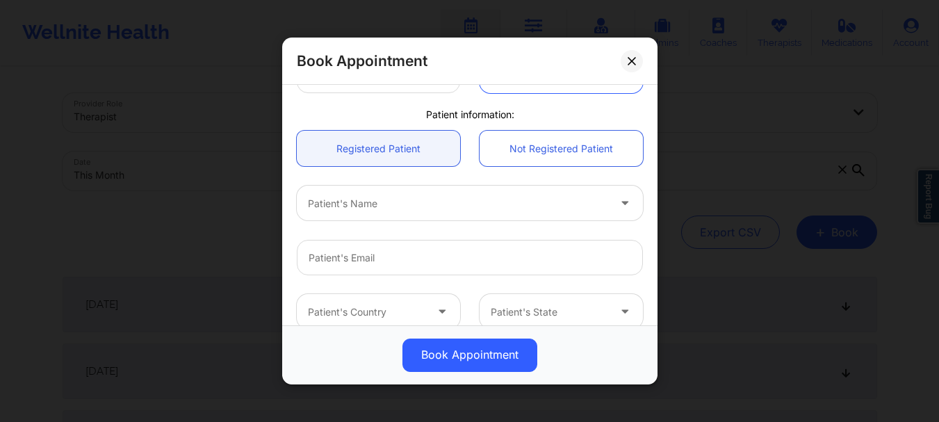
scroll to position [400, 0]
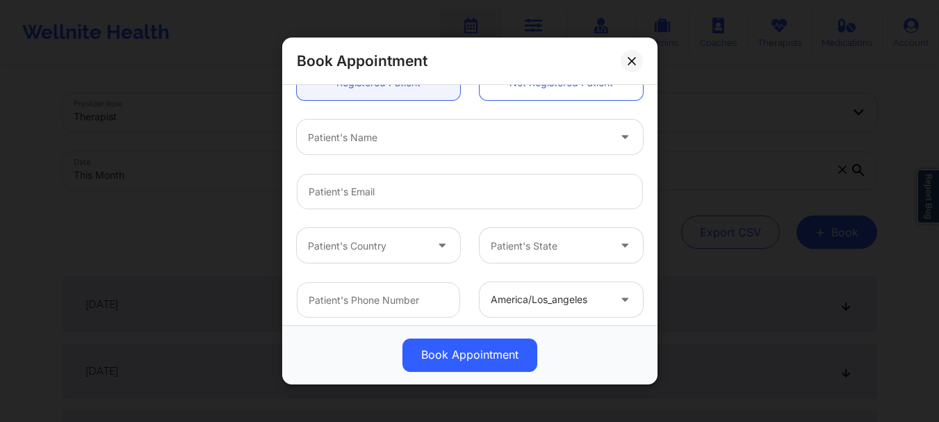
click at [429, 133] on div at bounding box center [458, 137] width 300 height 17
type input "yenina"
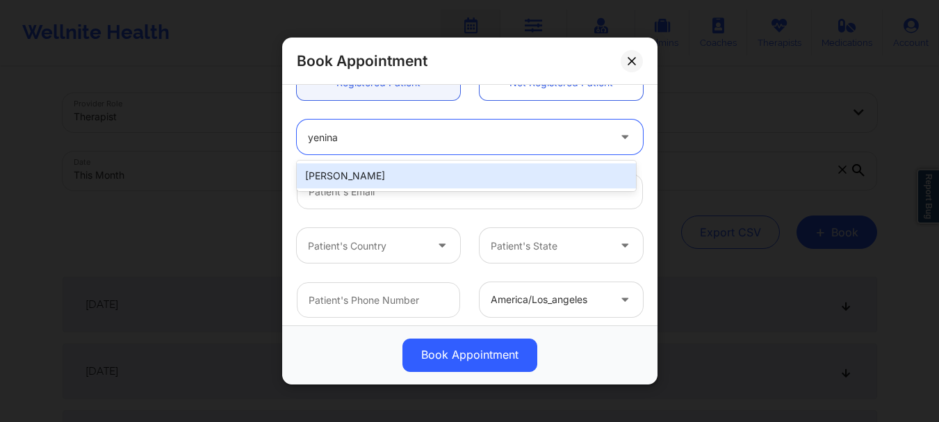
click at [405, 170] on div "[PERSON_NAME]" at bounding box center [466, 175] width 339 height 25
type input "[EMAIL_ADDRESS][DOMAIN_NAME]"
type input "[PHONE_NUMBER]"
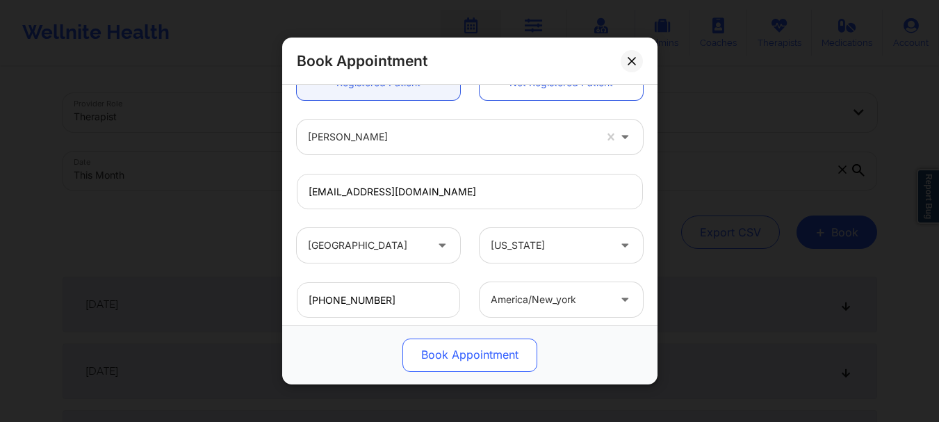
click at [451, 352] on button "Book Appointment" at bounding box center [469, 354] width 135 height 33
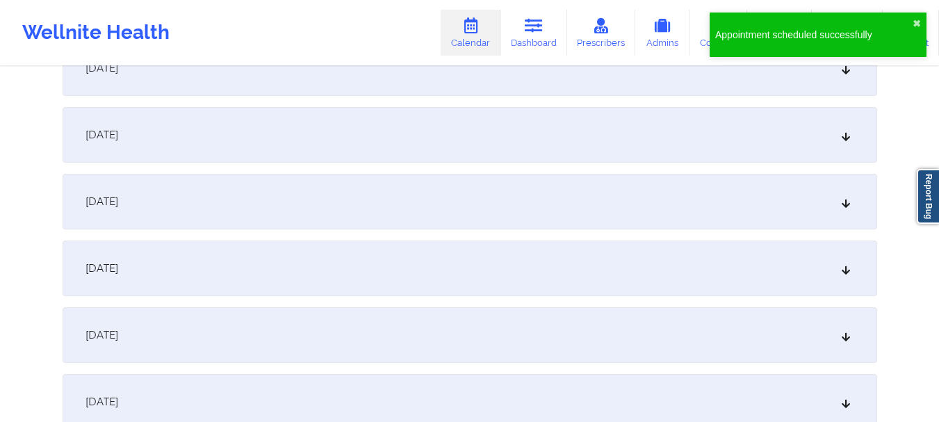
scroll to position [440, 0]
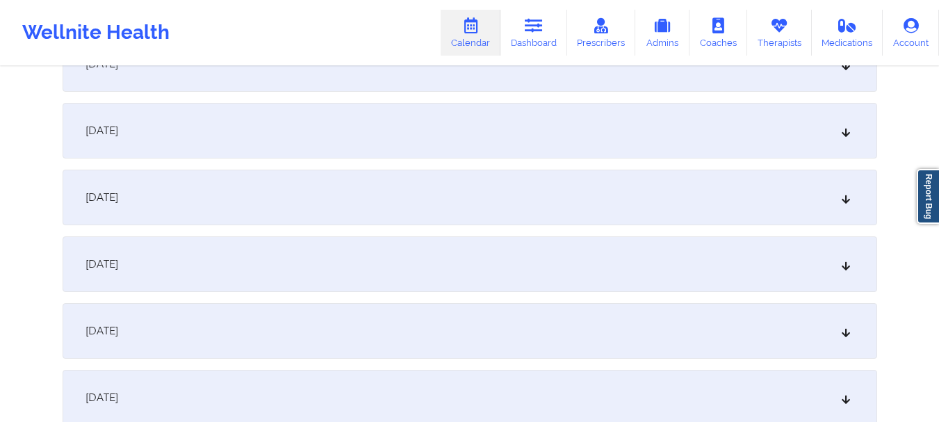
click at [598, 212] on div "October 6, 2025" at bounding box center [470, 198] width 814 height 56
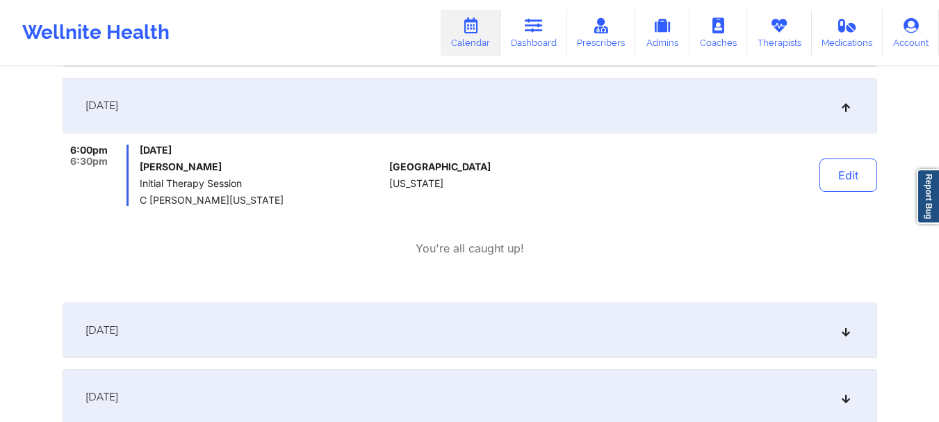
scroll to position [541, 0]
